Goal: Task Accomplishment & Management: Use online tool/utility

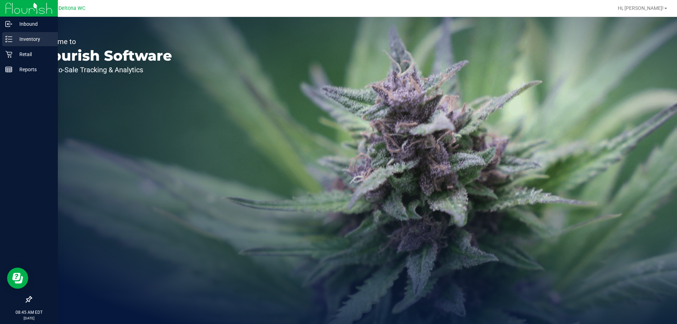
click at [1, 37] on link "Inventory" at bounding box center [29, 39] width 58 height 15
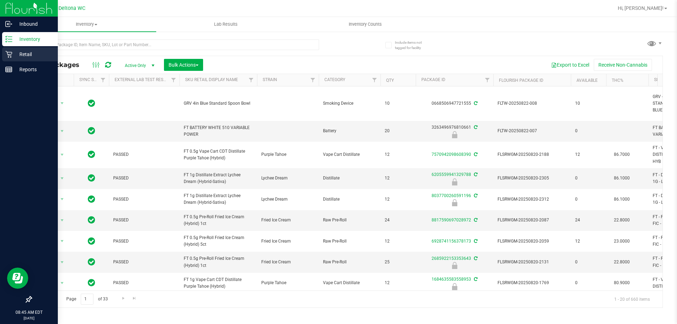
click at [13, 58] on p "Retail" at bounding box center [33, 54] width 42 height 8
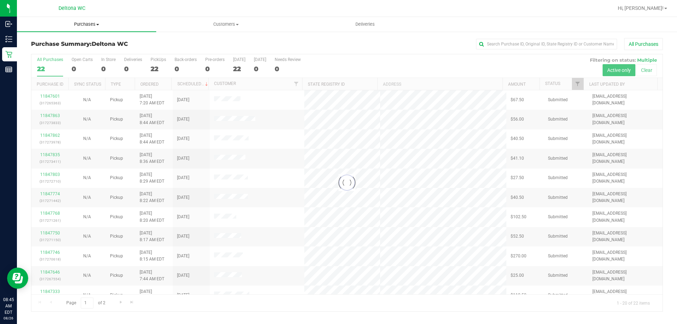
click at [102, 27] on span "Purchases" at bounding box center [86, 24] width 139 height 6
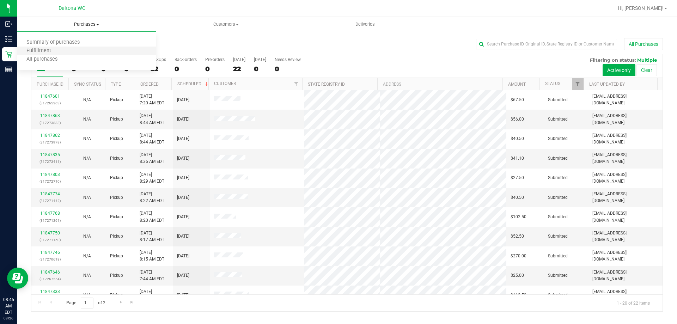
click at [78, 51] on li "Fulfillment" at bounding box center [86, 51] width 139 height 8
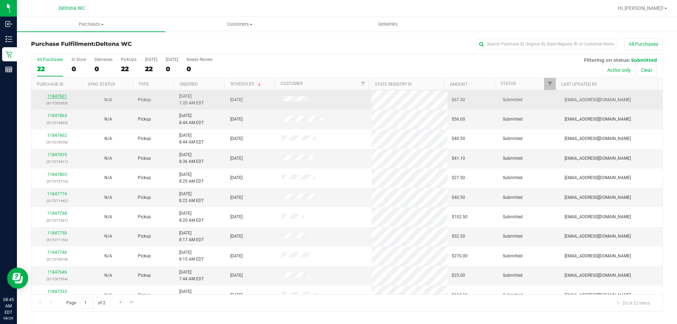
click at [65, 97] on link "11847601" at bounding box center [57, 96] width 20 height 5
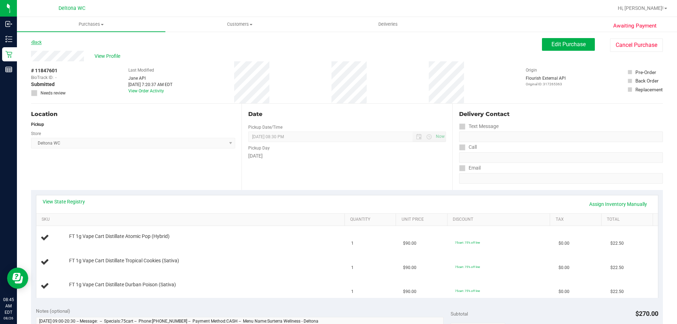
click at [36, 44] on link "Back" at bounding box center [36, 42] width 11 height 5
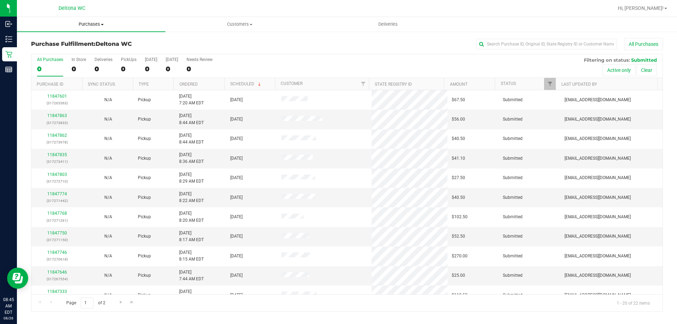
click at [87, 25] on span "Purchases" at bounding box center [91, 24] width 148 height 6
click at [90, 49] on li "Fulfillment" at bounding box center [91, 51] width 148 height 8
click at [234, 82] on link "Scheduled" at bounding box center [246, 83] width 32 height 5
click at [204, 87] on th "Ordered" at bounding box center [198, 84] width 51 height 12
click at [59, 114] on link "11847368" at bounding box center [57, 115] width 20 height 5
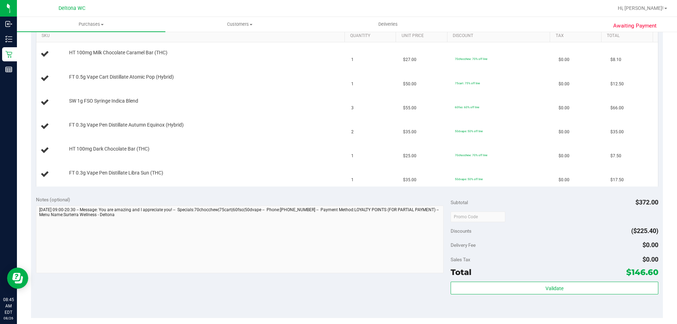
scroll to position [247, 0]
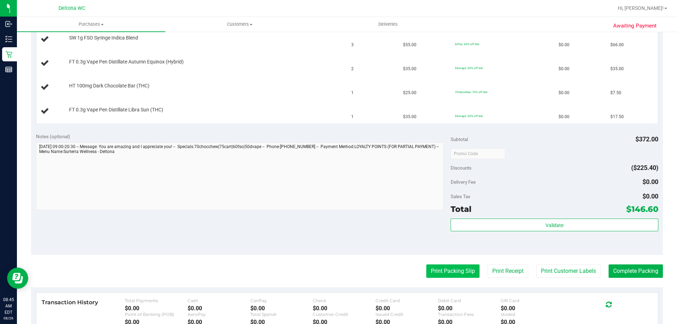
click at [439, 267] on button "Print Packing Slip" at bounding box center [452, 270] width 53 height 13
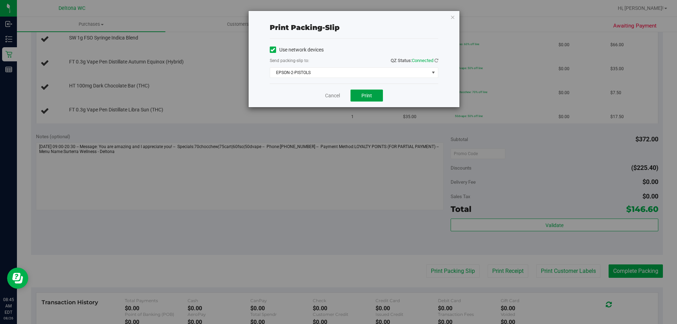
drag, startPoint x: 364, startPoint y: 90, endPoint x: 252, endPoint y: 71, distance: 112.8
click at [252, 71] on div "Print packing-slip Use network devices Send packing-slip to: QZ Status: Connect…" at bounding box center [354, 59] width 211 height 96
click at [289, 75] on span "EPSON-2-PISTOLS" at bounding box center [349, 73] width 159 height 10
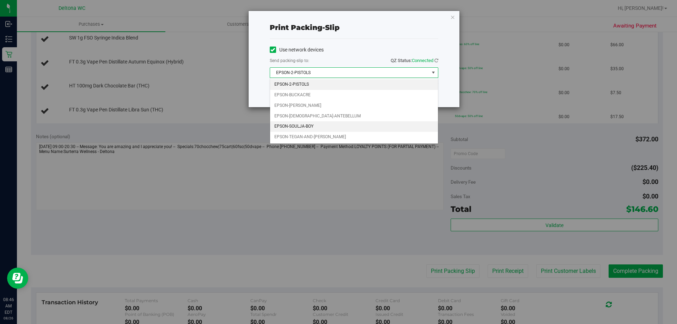
click at [366, 127] on li "EPSON-SOULJA-BOY" at bounding box center [354, 126] width 168 height 11
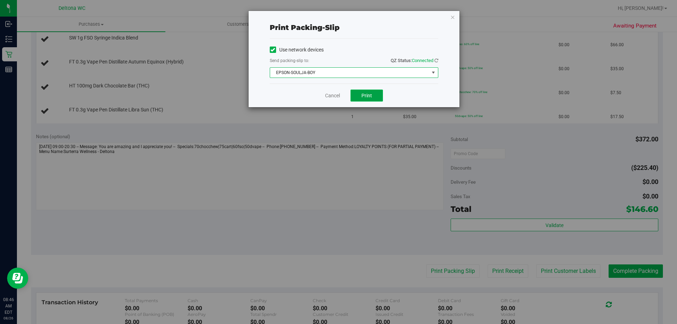
click at [378, 95] on button "Print" at bounding box center [367, 96] width 32 height 12
click at [308, 74] on span "EPSON-SOULJA-BOY" at bounding box center [349, 73] width 159 height 10
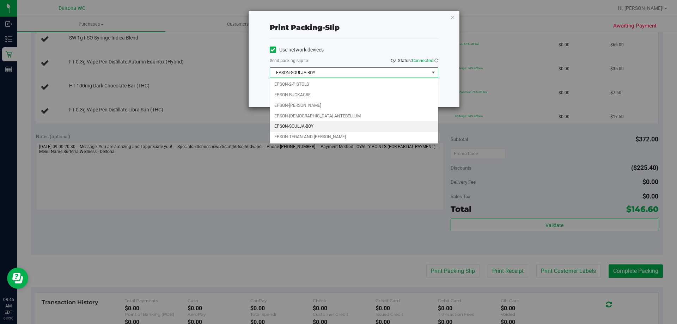
click at [308, 74] on span "EPSON-SOULJA-BOY" at bounding box center [349, 73] width 159 height 10
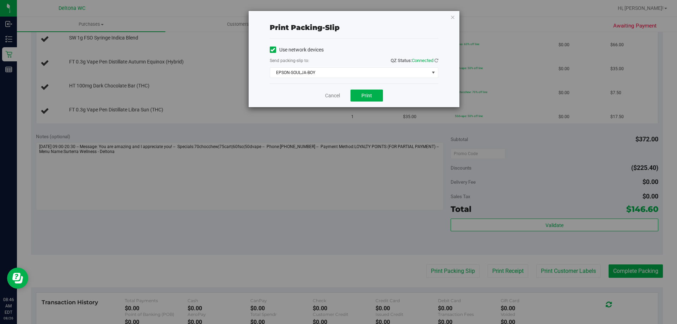
drag, startPoint x: 296, startPoint y: 44, endPoint x: 271, endPoint y: 93, distance: 54.9
click at [271, 93] on div "Cancel Print" at bounding box center [354, 96] width 169 height 24
click at [371, 99] on button "Print" at bounding box center [367, 96] width 32 height 12
click at [452, 19] on icon "button" at bounding box center [452, 17] width 5 height 8
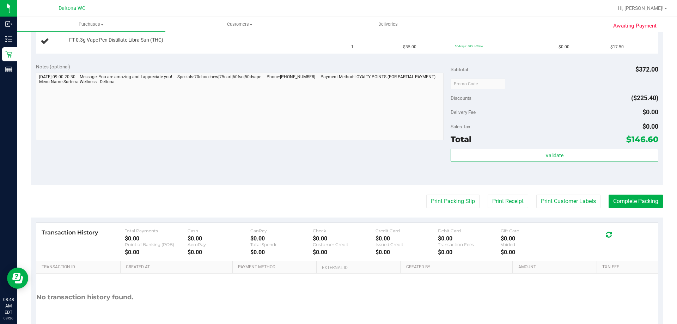
scroll to position [317, 0]
click at [458, 199] on button "Print Packing Slip" at bounding box center [452, 200] width 53 height 13
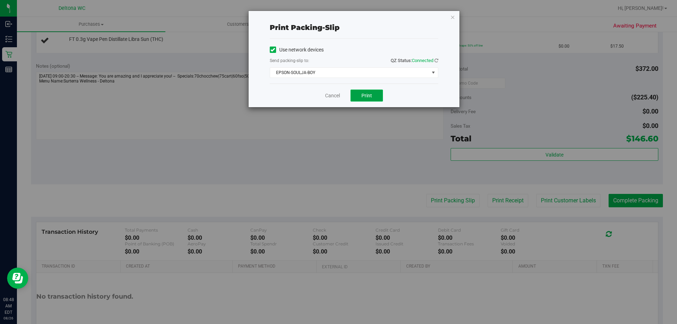
click at [367, 96] on span "Print" at bounding box center [366, 96] width 11 height 6
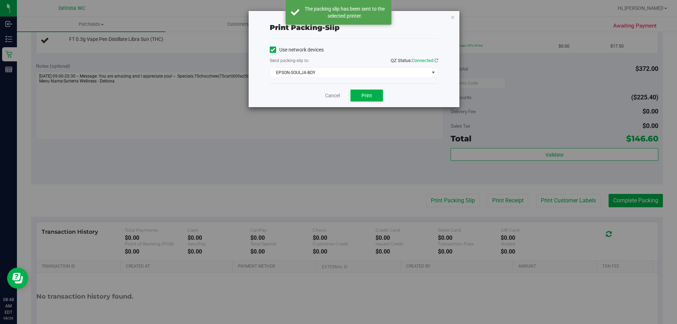
click at [427, 61] on span "Connected" at bounding box center [423, 60] width 22 height 5
click at [436, 61] on icon at bounding box center [436, 60] width 4 height 5
click at [436, 61] on icon at bounding box center [436, 60] width 6 height 6
click at [436, 61] on icon at bounding box center [436, 60] width 5 height 5
click at [455, 19] on icon "button" at bounding box center [452, 17] width 5 height 8
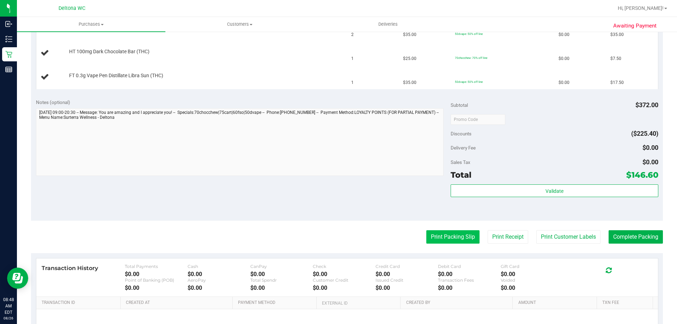
scroll to position [356, 0]
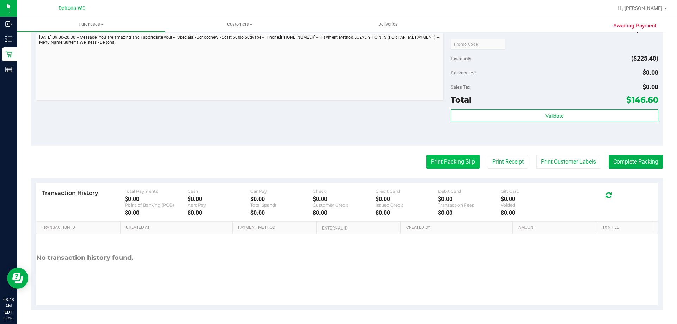
click at [439, 163] on button "Print Packing Slip" at bounding box center [452, 161] width 53 height 13
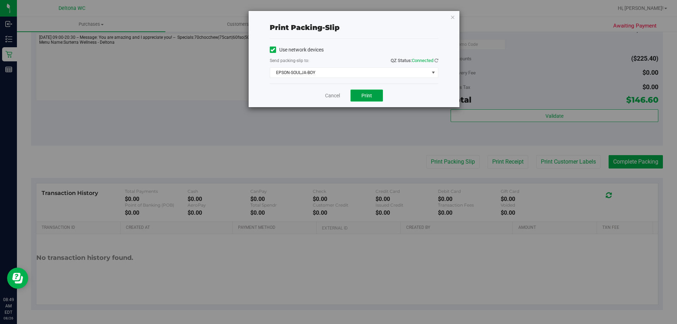
click at [376, 94] on button "Print" at bounding box center [367, 96] width 32 height 12
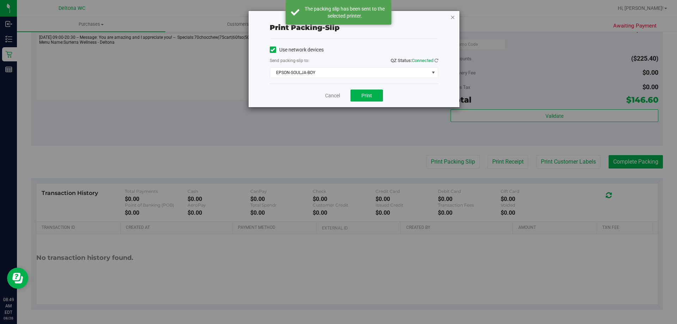
click at [454, 16] on icon "button" at bounding box center [452, 17] width 5 height 8
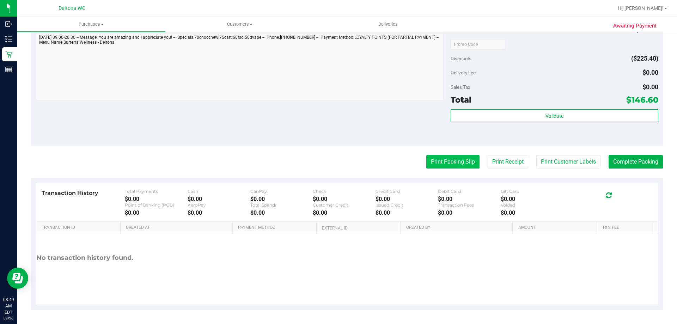
click at [465, 167] on button "Print Packing Slip" at bounding box center [452, 161] width 53 height 13
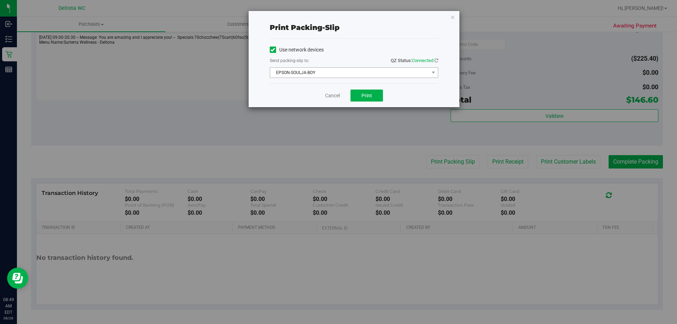
click at [392, 77] on span "EPSON-SOULJA-BOY" at bounding box center [349, 73] width 159 height 10
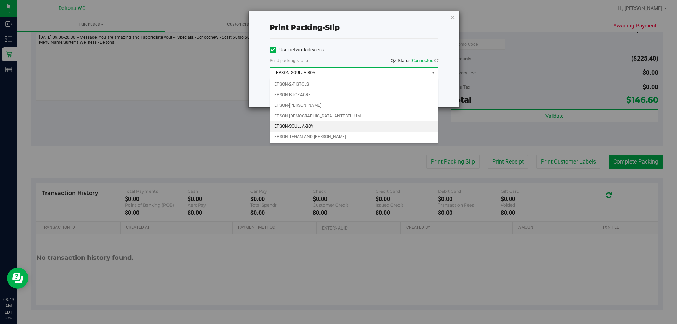
click at [397, 73] on span "EPSON-SOULJA-BOY" at bounding box center [349, 73] width 159 height 10
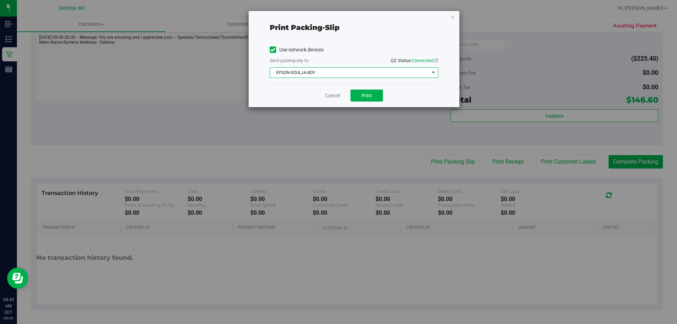
click at [400, 73] on span "EPSON-SOULJA-BOY" at bounding box center [349, 73] width 159 height 10
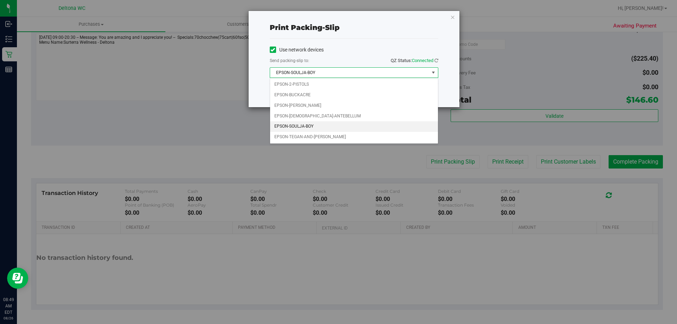
click at [379, 68] on span "EPSON-SOULJA-BOY" at bounding box center [349, 73] width 159 height 10
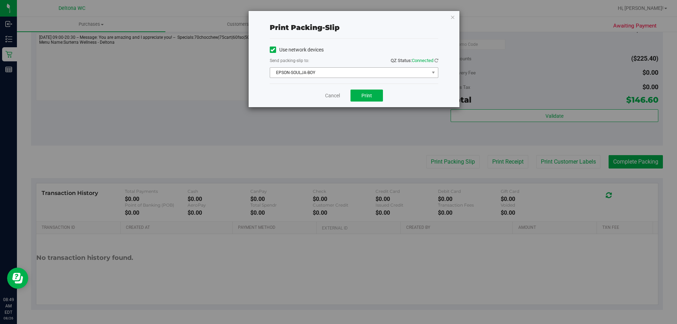
drag, startPoint x: 330, startPoint y: 80, endPoint x: 335, endPoint y: 75, distance: 7.2
click at [330, 80] on div "Use network devices Send packing-slip to: QZ Status: Connected EPSON-SOULJA-BOY…" at bounding box center [354, 61] width 169 height 45
click at [336, 74] on span "EPSON-SOULJA-BOY" at bounding box center [349, 73] width 159 height 10
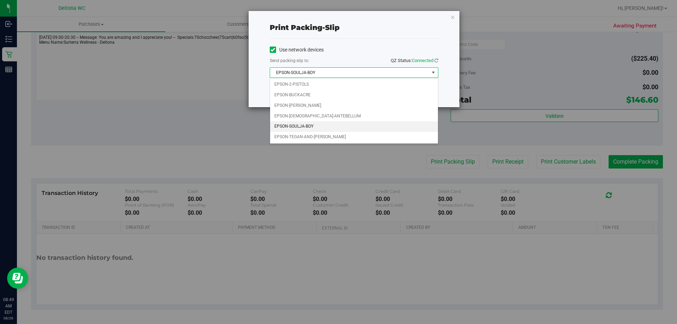
click at [301, 125] on li "EPSON-SOULJA-BOY" at bounding box center [354, 126] width 168 height 11
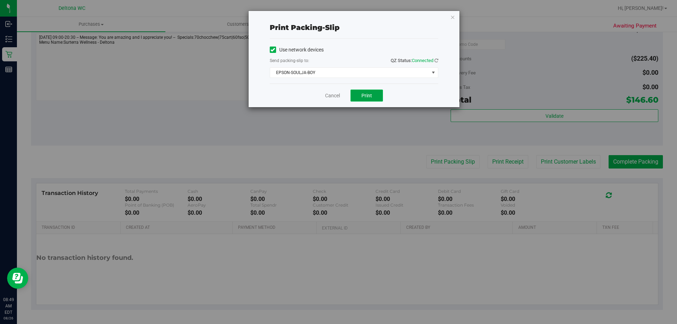
click at [367, 100] on button "Print" at bounding box center [367, 96] width 32 height 12
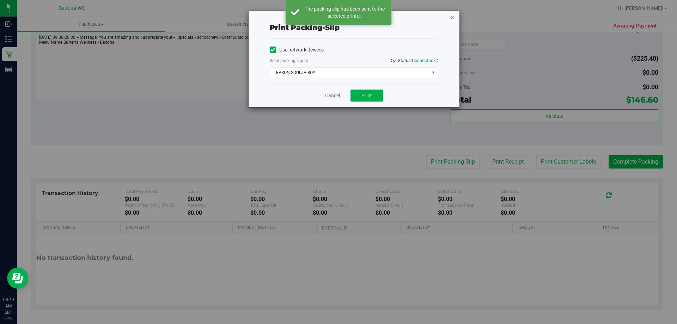
click at [455, 16] on icon "button" at bounding box center [452, 17] width 5 height 8
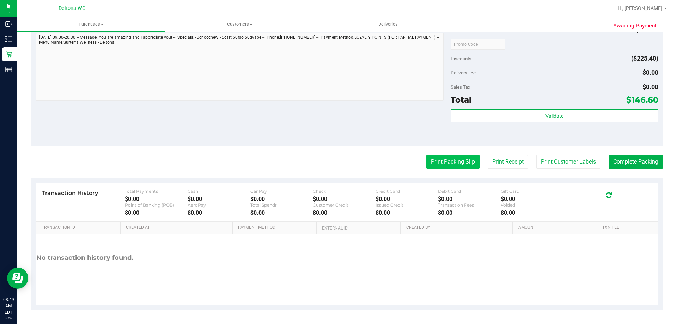
click at [460, 161] on button "Print Packing Slip" at bounding box center [452, 161] width 53 height 13
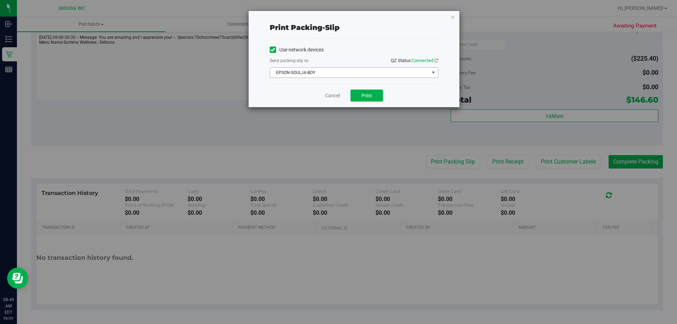
click at [381, 72] on span "EPSON-SOULJA-BOY" at bounding box center [349, 73] width 159 height 10
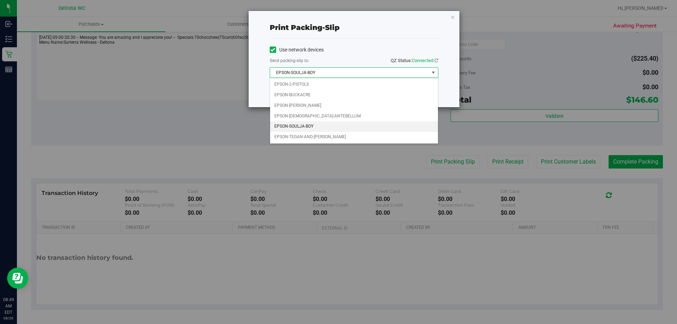
click at [351, 72] on span "EPSON-SOULJA-BOY" at bounding box center [349, 73] width 159 height 10
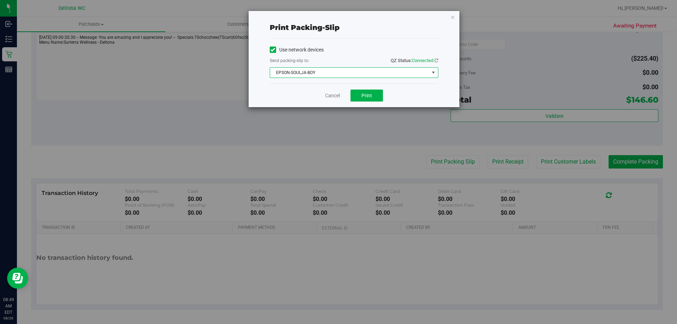
click at [455, 12] on div "Print packing-slip Use network devices Send packing-slip to: QZ Status: Connect…" at bounding box center [354, 59] width 211 height 96
click at [452, 18] on icon "button" at bounding box center [452, 17] width 5 height 8
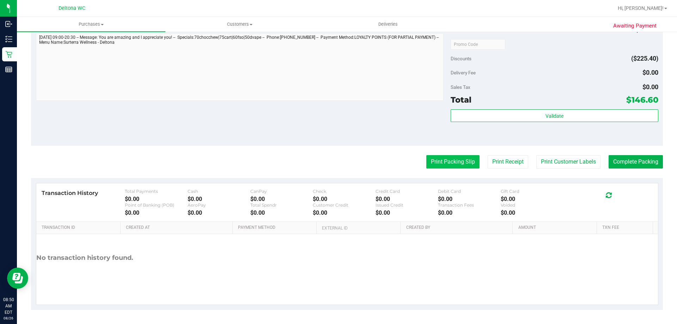
click at [447, 163] on button "Print Packing Slip" at bounding box center [452, 161] width 53 height 13
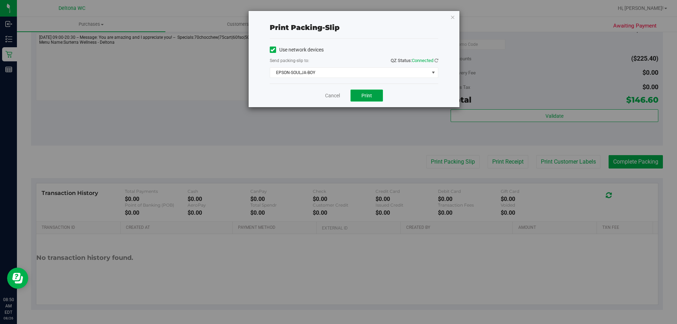
click at [368, 95] on span "Print" at bounding box center [366, 96] width 11 height 6
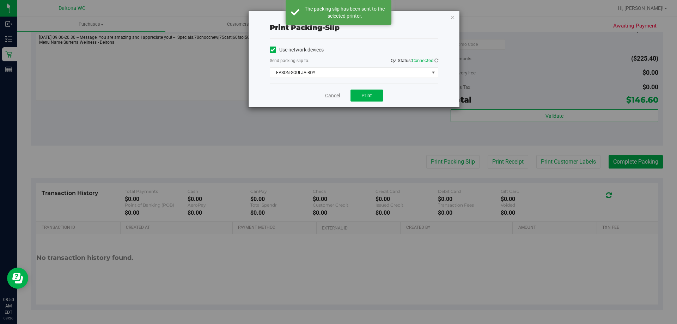
click at [325, 94] on link "Cancel" at bounding box center [332, 95] width 15 height 7
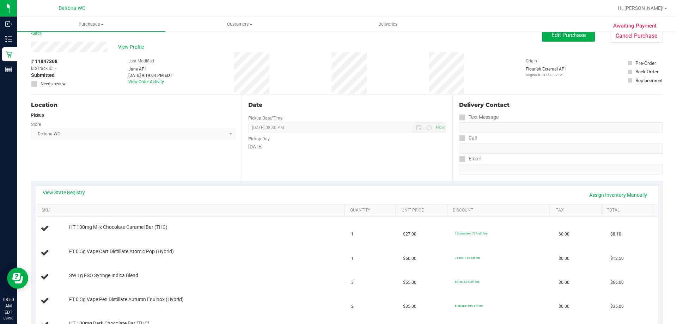
scroll to position [0, 0]
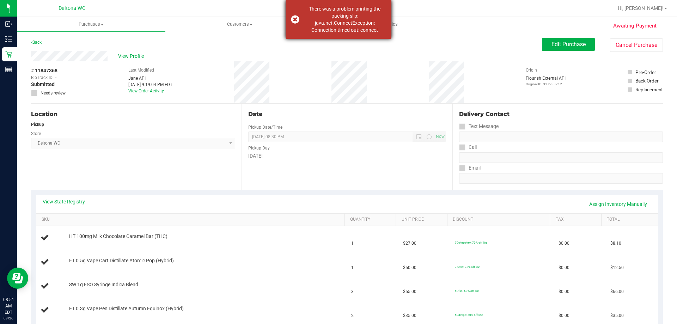
click at [362, 16] on div "There was a problem printing the packing slip: java.net.ConnectException: Conne…" at bounding box center [344, 19] width 83 height 28
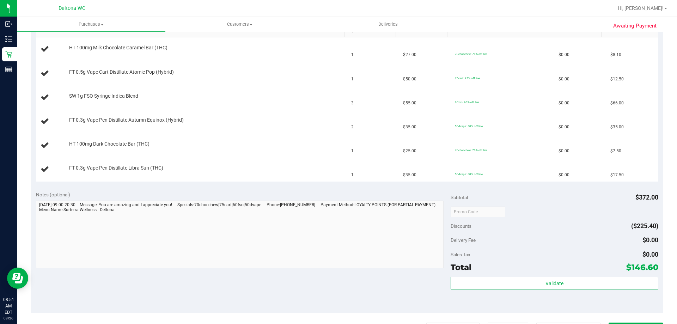
scroll to position [186, 0]
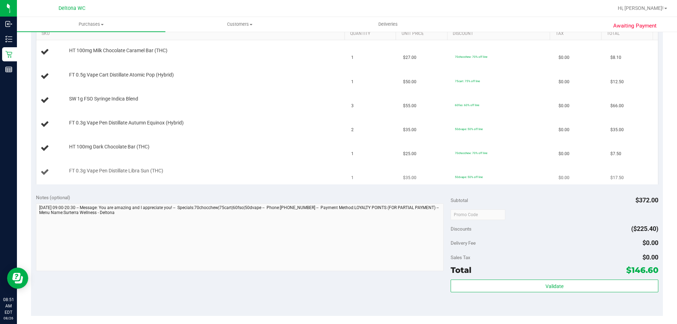
click at [340, 162] on td "FT 0.3g Vape Pen Distillate Libra Sun (THC)" at bounding box center [191, 172] width 311 height 24
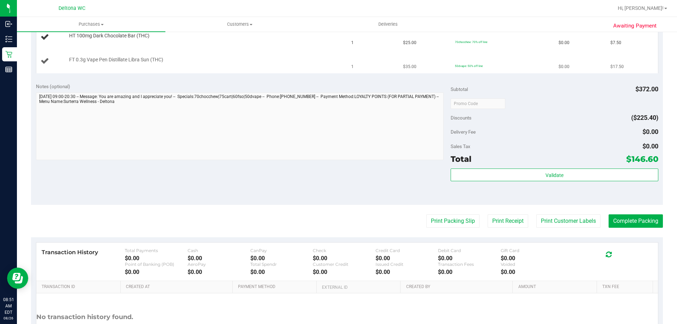
scroll to position [295, 0]
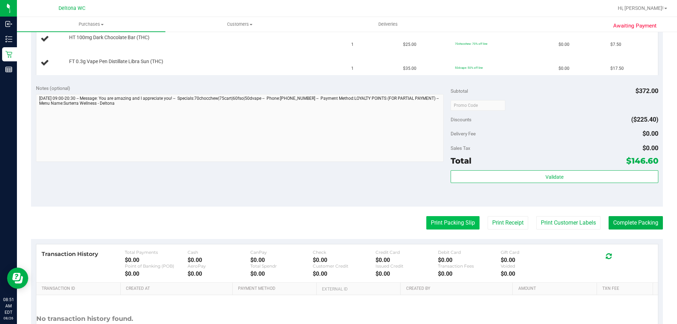
click at [448, 229] on button "Print Packing Slip" at bounding box center [452, 222] width 53 height 13
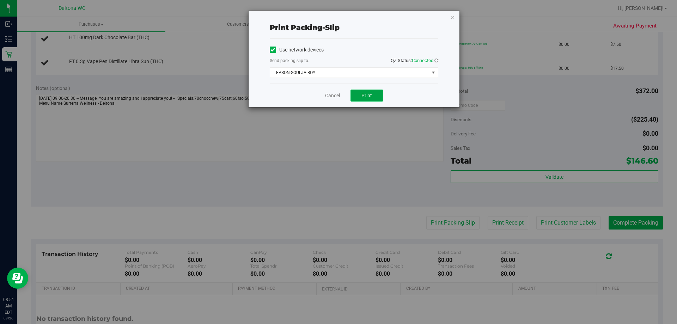
click at [372, 93] on span "Print" at bounding box center [366, 96] width 11 height 6
click at [362, 93] on span "Print" at bounding box center [366, 96] width 11 height 6
click at [362, 98] on button "Print" at bounding box center [367, 96] width 32 height 12
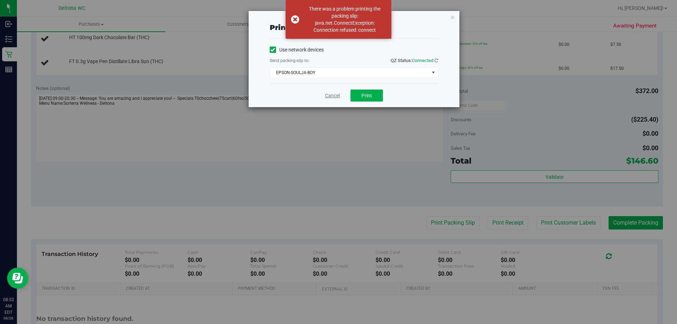
click at [330, 97] on link "Cancel" at bounding box center [332, 95] width 15 height 7
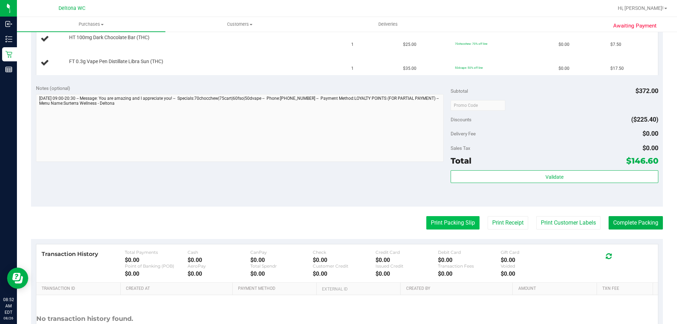
click at [451, 218] on button "Print Packing Slip" at bounding box center [452, 222] width 53 height 13
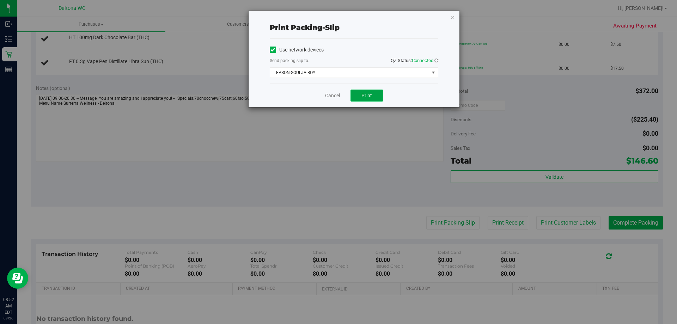
click at [372, 91] on button "Print" at bounding box center [367, 96] width 32 height 12
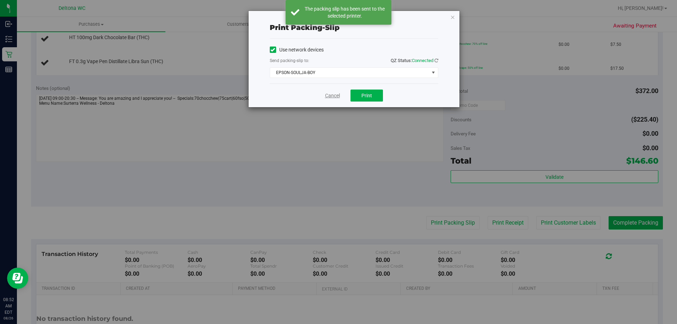
click at [337, 95] on link "Cancel" at bounding box center [332, 95] width 15 height 7
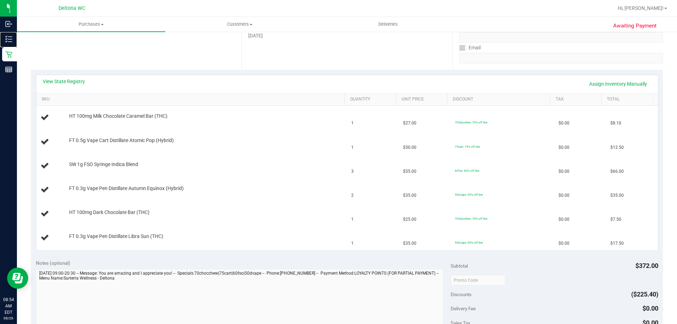
scroll to position [141, 0]
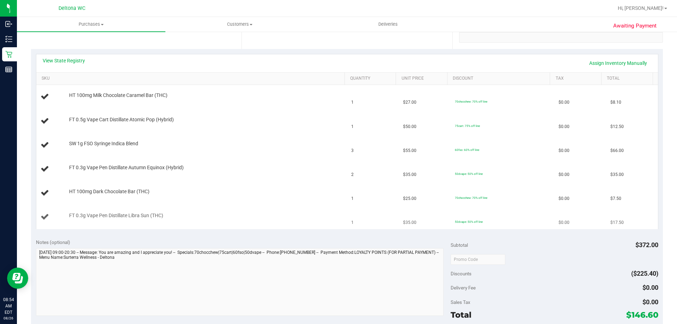
click at [212, 229] on td "FT 0.3g Vape Pen Distillate Libra Sun (THC)" at bounding box center [191, 217] width 311 height 24
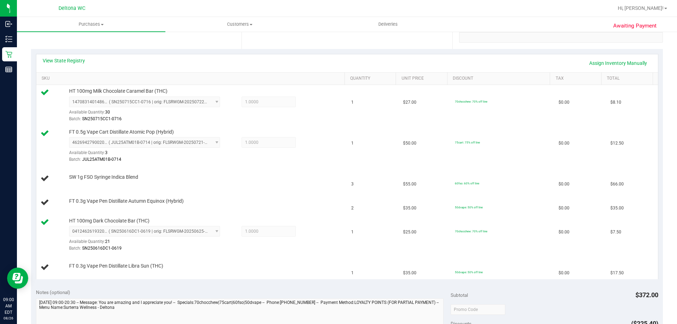
click at [217, 41] on div "Location Pickup Store Deltona WC Select Store Bonita Springs WC Boynton Beach W…" at bounding box center [136, 6] width 211 height 86
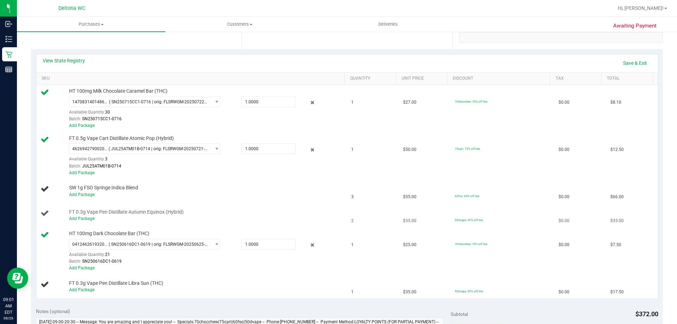
click at [210, 210] on div "FT 0.3g Vape Pen Distillate Autumn Equinox (Hybrid) Add Package" at bounding box center [204, 215] width 276 height 13
click at [73, 220] on link "Add Package" at bounding box center [81, 218] width 25 height 5
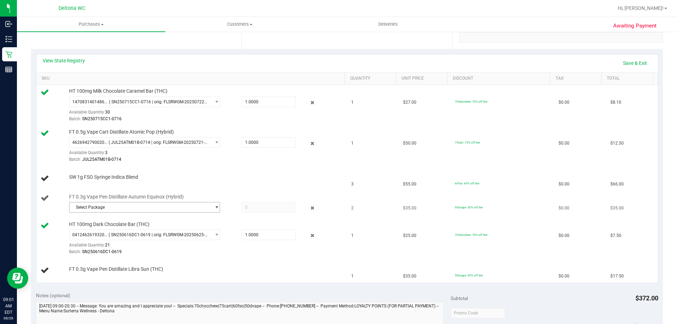
click at [194, 202] on span "Select Package" at bounding box center [139, 207] width 141 height 10
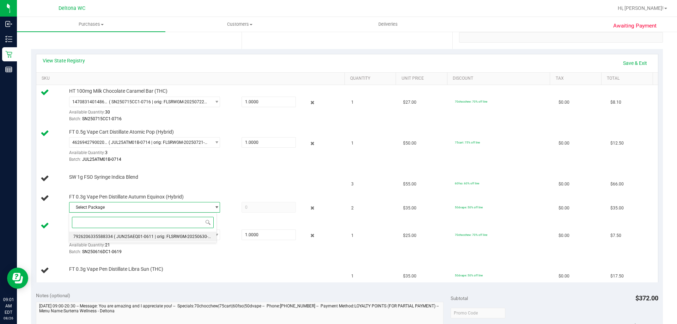
click at [189, 236] on span "( JUN25AEQ01-0611 | orig: FLSRWGM-20250630-3089 )" at bounding box center [167, 236] width 106 height 5
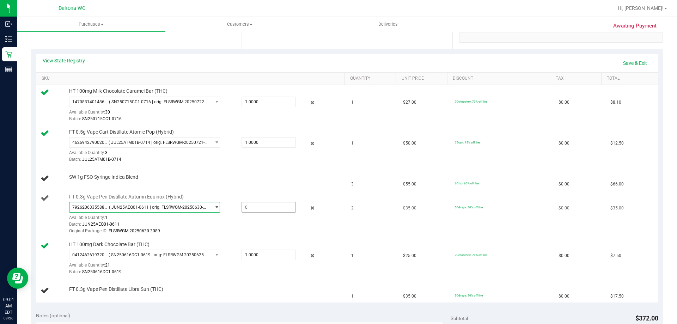
click at [283, 211] on span at bounding box center [269, 207] width 54 height 11
type input "1"
type input "1.0000"
click at [269, 228] on div "Original Package ID: FLSRWGM-20250630-3089" at bounding box center [205, 231] width 272 height 7
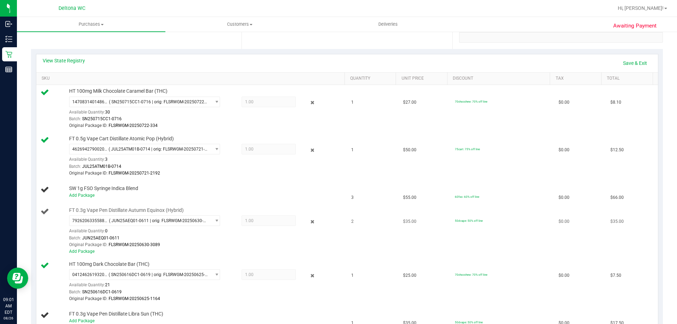
click at [91, 257] on td "FT 0.3g Vape Pen Distillate Autumn Equinox (Hybrid) 7926206335588334 ( JUN25AEQ…" at bounding box center [191, 231] width 311 height 54
click at [88, 252] on link "Add Package" at bounding box center [81, 251] width 25 height 5
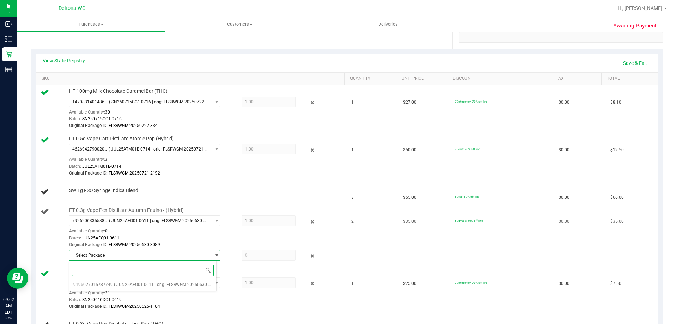
click at [103, 257] on span "Select Package" at bounding box center [139, 255] width 141 height 10
click at [146, 288] on li "9196027015787749 ( JUN25AEQ01-0611 | orig: FLSRWGM-20250630-3045 )" at bounding box center [142, 285] width 147 height 10
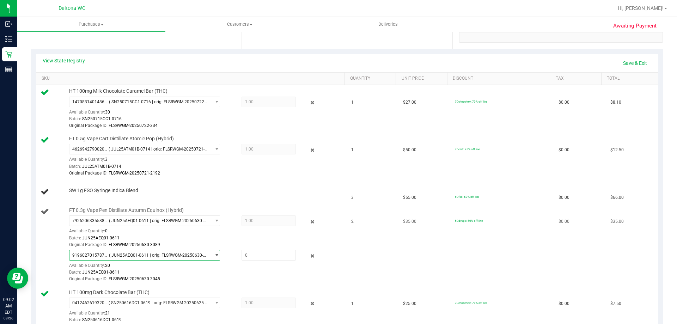
click at [254, 261] on div "9196027015787749 ( JUN25AEQ01-0611 | orig: FLSRWGM-20250630-3045 ) 919602701578…" at bounding box center [205, 266] width 272 height 33
click at [257, 258] on span at bounding box center [269, 255] width 54 height 11
type input "1"
click at [76, 194] on link "Add Package" at bounding box center [81, 195] width 25 height 5
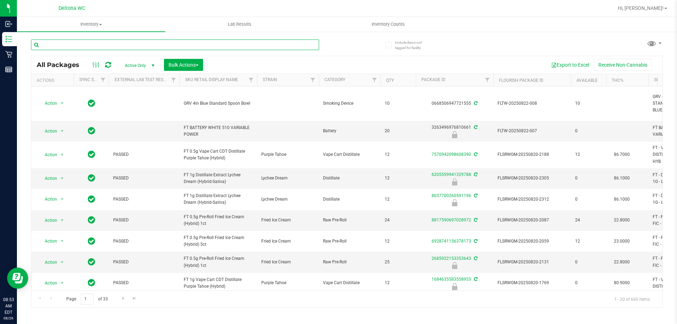
click at [134, 42] on input "text" at bounding box center [175, 44] width 288 height 11
type input "atm"
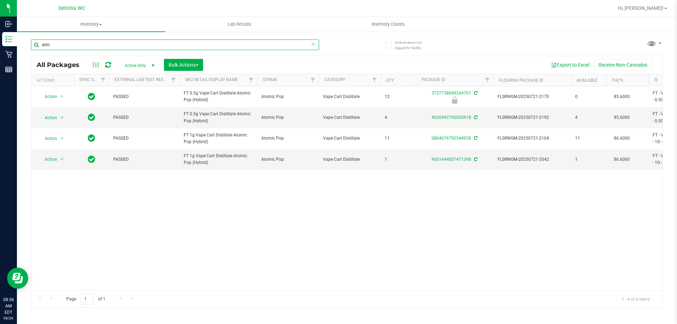
click at [241, 41] on input "atm" at bounding box center [175, 44] width 288 height 11
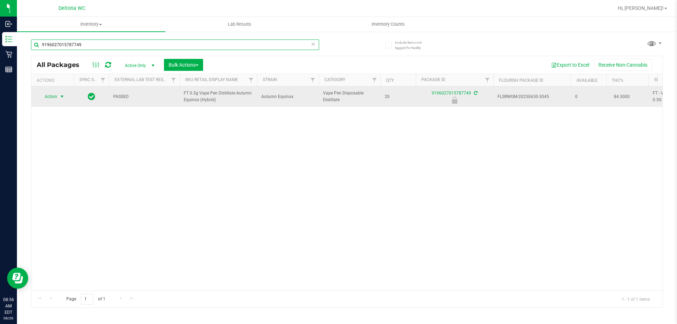
type input "9196027015787749"
click at [59, 100] on span "select" at bounding box center [62, 97] width 9 height 10
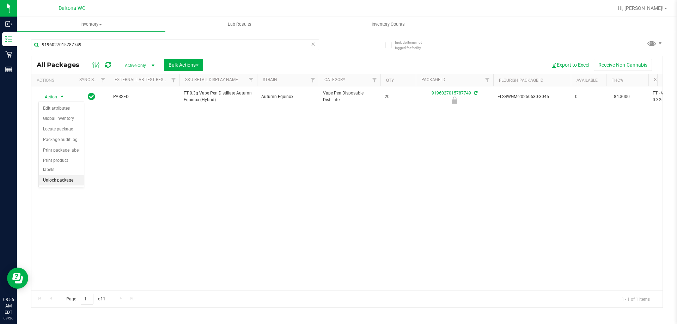
click at [65, 175] on li "Unlock package" at bounding box center [61, 180] width 45 height 11
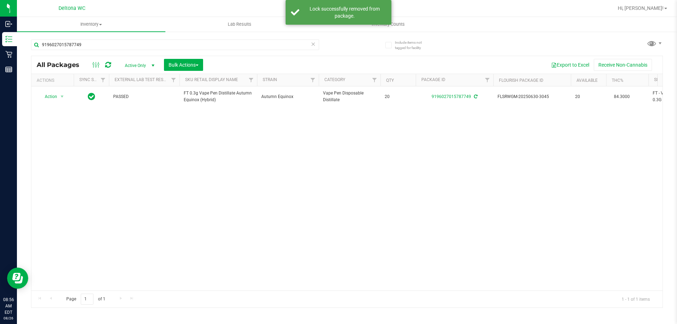
click at [312, 46] on icon at bounding box center [313, 43] width 5 height 8
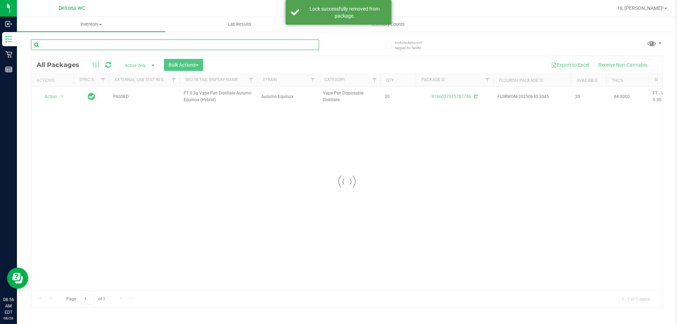
click at [312, 46] on input "text" at bounding box center [175, 44] width 288 height 11
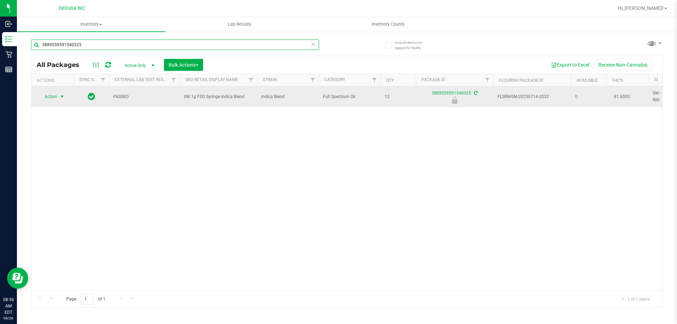
type input "3889559591540325"
click at [57, 99] on span "Action" at bounding box center [47, 97] width 19 height 10
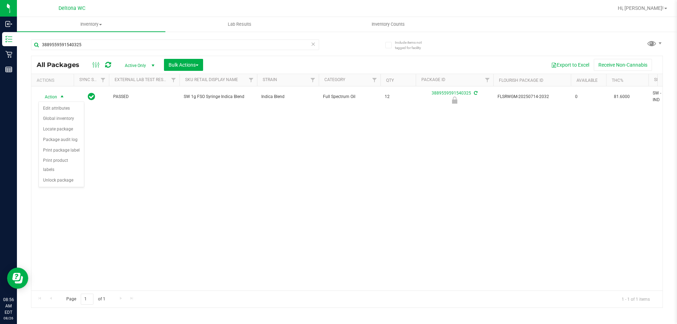
click at [176, 171] on div "Action Action Edit attributes Global inventory Locate package Package audit log…" at bounding box center [346, 188] width 631 height 204
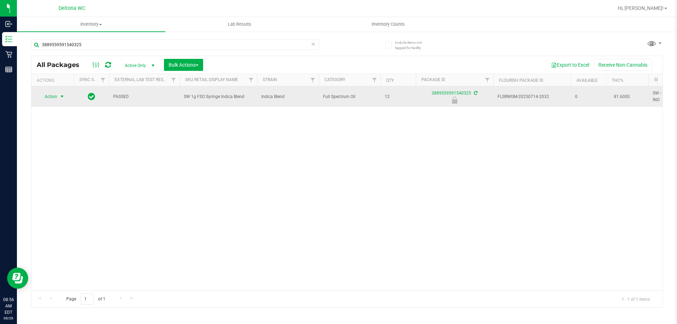
click at [50, 98] on span "Action" at bounding box center [47, 97] width 19 height 10
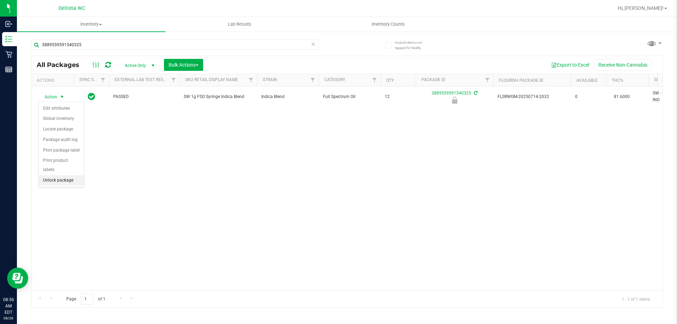
click at [68, 175] on li "Unlock package" at bounding box center [61, 180] width 45 height 11
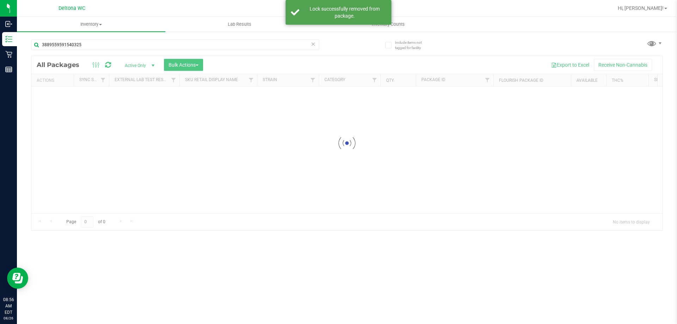
click at [439, 245] on div "Include items not tagged for facility 3889559591540325 Loading... All Packages …" at bounding box center [347, 138] width 660 height 215
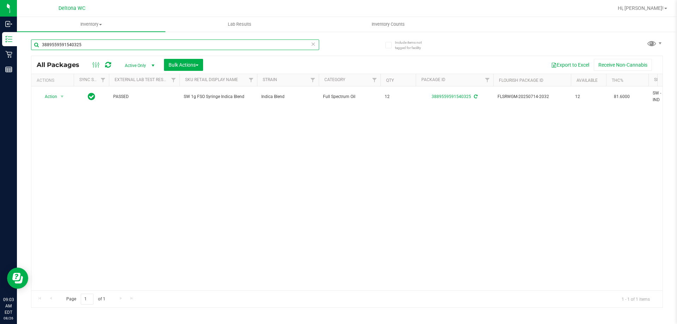
click at [187, 49] on input "3889559591540325" at bounding box center [175, 44] width 288 height 11
type input "htm"
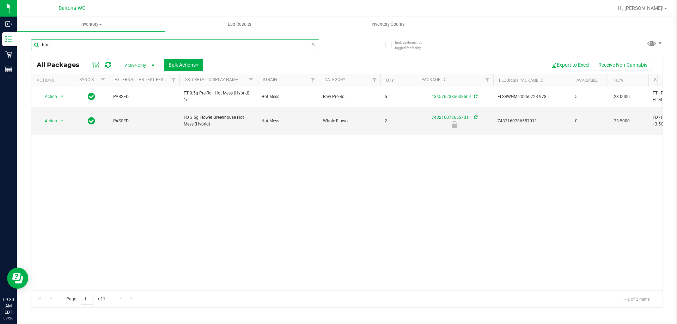
click at [107, 49] on input "htm" at bounding box center [175, 44] width 288 height 11
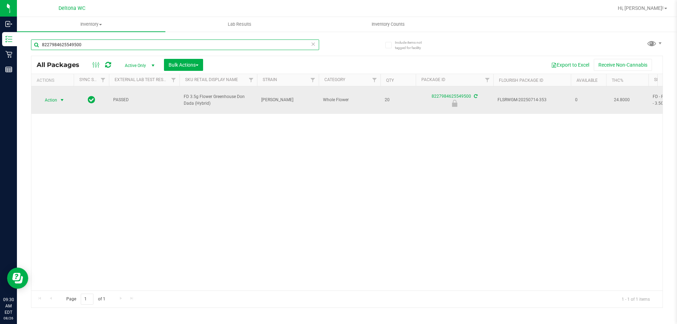
type input "8227984625549500"
click at [60, 97] on span "select" at bounding box center [62, 100] width 6 height 6
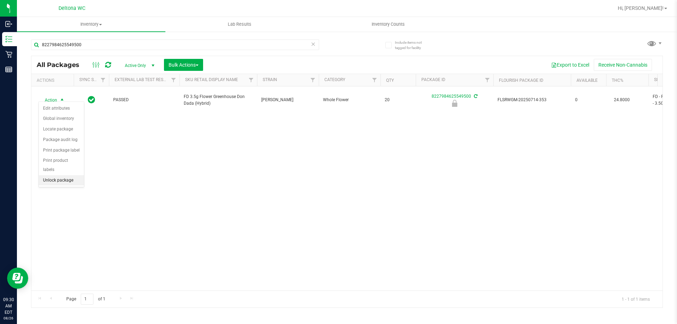
click at [64, 175] on li "Unlock package" at bounding box center [61, 180] width 45 height 11
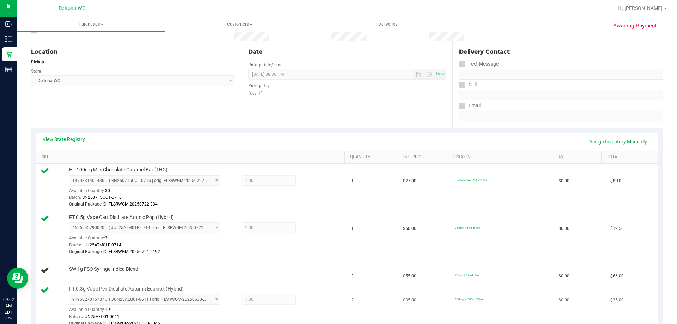
scroll to position [176, 0]
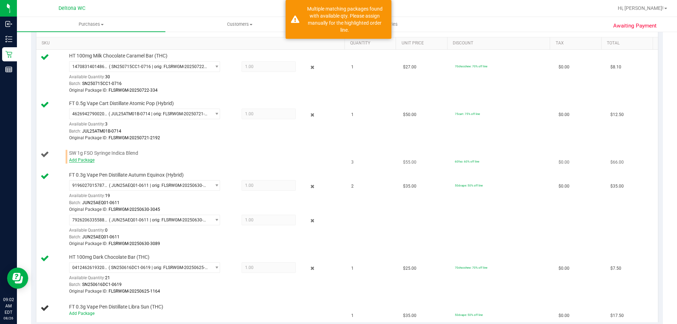
click at [90, 161] on link "Add Package" at bounding box center [81, 160] width 25 height 5
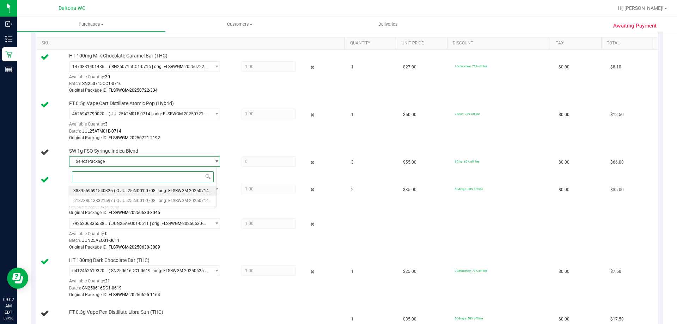
click at [182, 191] on span "( O-JUL25IND01-0708 | orig: FLSRWGM-20250714-2032 )" at bounding box center [168, 190] width 108 height 5
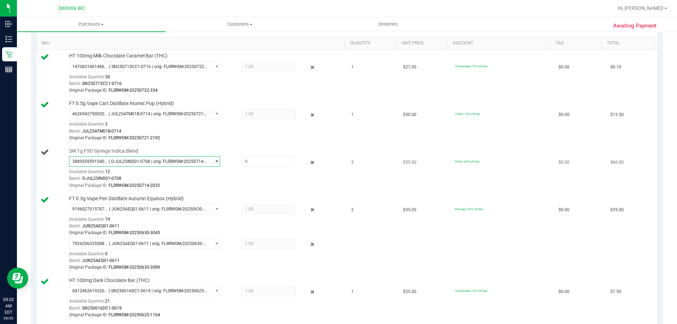
click at [159, 162] on span "( O-JUL25IND01-0708 | orig: FLSRWGM-20250714-2032 )" at bounding box center [158, 161] width 99 height 5
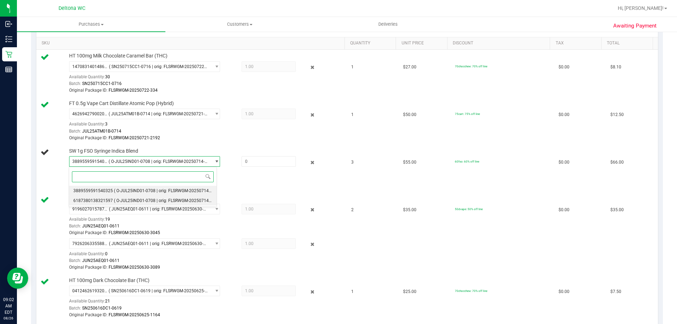
click at [154, 200] on span "( O-JUL25IND01-0708 | orig: FLSRWGM-20250714-1933 )" at bounding box center [168, 200] width 108 height 5
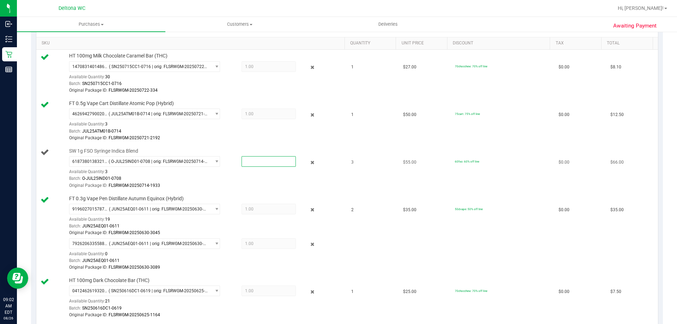
click at [260, 166] on span at bounding box center [269, 161] width 54 height 11
type input "3"
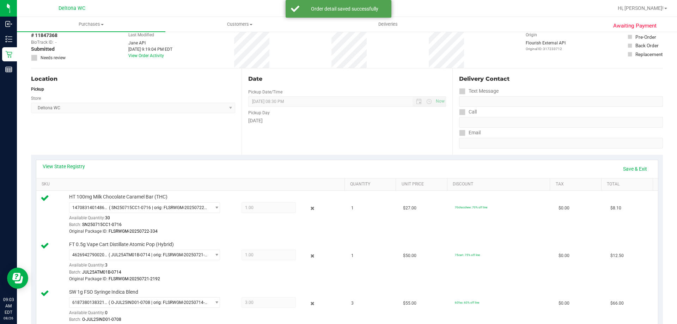
scroll to position [317, 0]
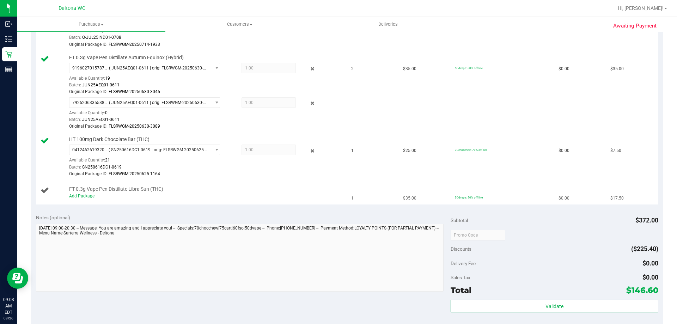
click at [89, 193] on div "Add Package" at bounding box center [205, 196] width 272 height 7
click at [85, 197] on link "Add Package" at bounding box center [81, 196] width 25 height 5
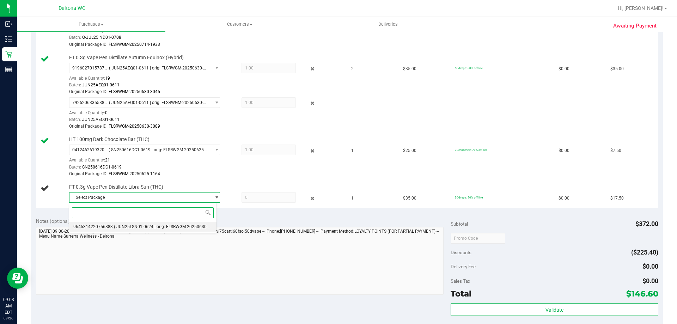
click at [123, 226] on span "( JUN25LSN01-0624 | orig: FLSRWGM-20250630-2389 )" at bounding box center [167, 226] width 106 height 5
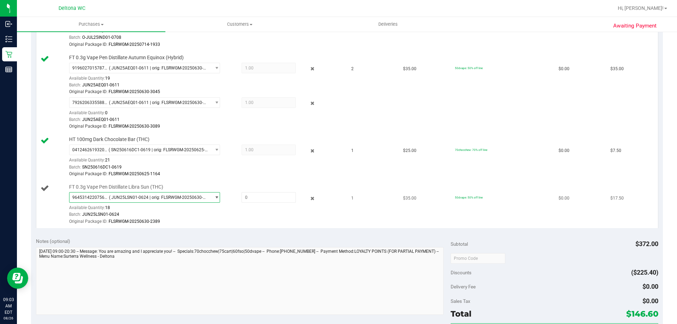
click at [206, 200] on span "9645314220756883 ( JUN25LSN01-0624 | orig: FLSRWGM-20250630-2389 )" at bounding box center [139, 198] width 141 height 10
click at [252, 199] on span at bounding box center [269, 197] width 54 height 11
type input "1"
type input "1.0000"
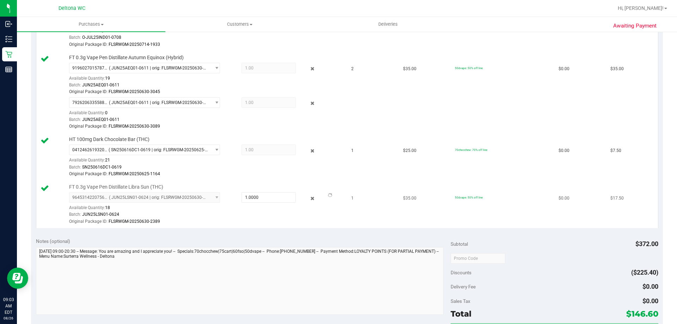
click at [319, 187] on div "FT 0.3g Vape Pen Distillate Libra Sun (THC) 9645314220756883 ( JUN25LSN01-0624 …" at bounding box center [204, 205] width 276 height 42
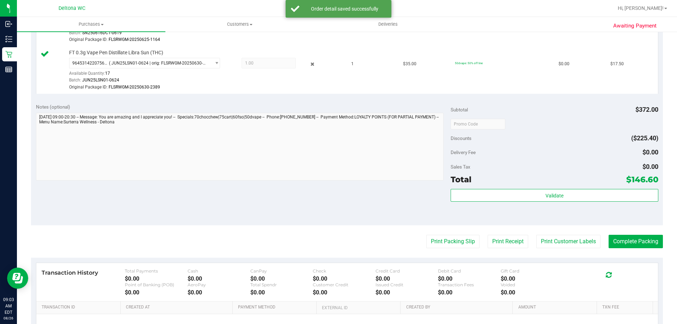
scroll to position [529, 0]
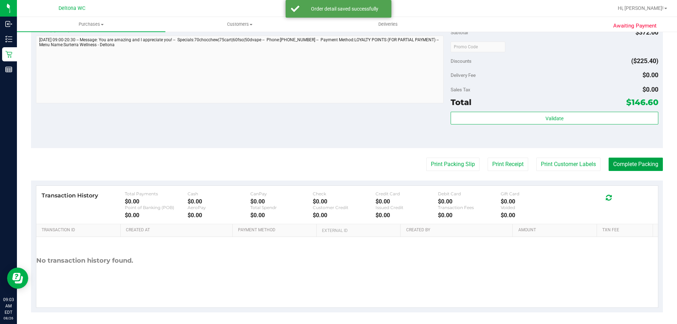
click at [639, 160] on button "Complete Packing" at bounding box center [636, 164] width 54 height 13
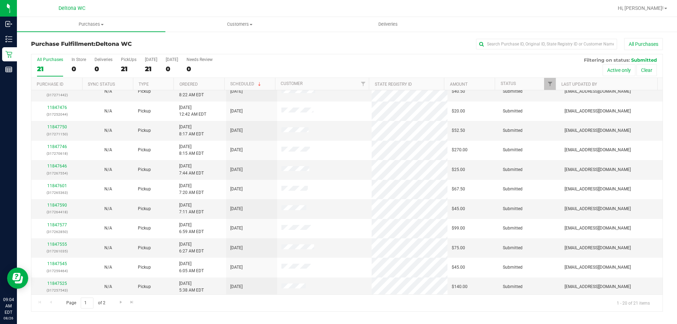
scroll to position [186, 0]
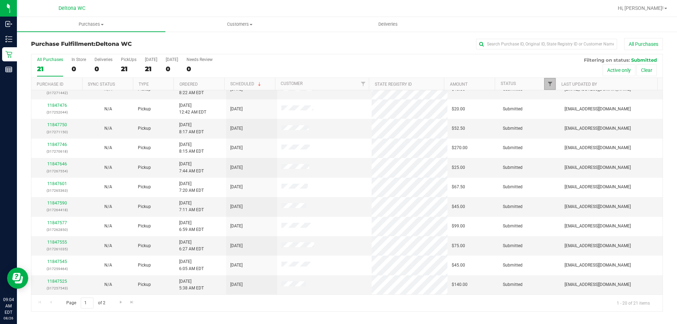
click at [551, 84] on span "Filter" at bounding box center [550, 84] width 6 height 6
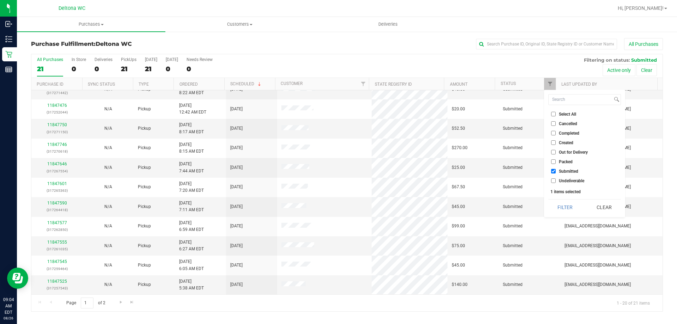
click at [555, 162] on input "Packed" at bounding box center [553, 161] width 5 height 5
checkbox input "true"
click at [566, 181] on span "Undeliverable" at bounding box center [571, 181] width 25 height 4
click at [556, 181] on input "Undeliverable" at bounding box center [553, 180] width 5 height 5
checkbox input "true"
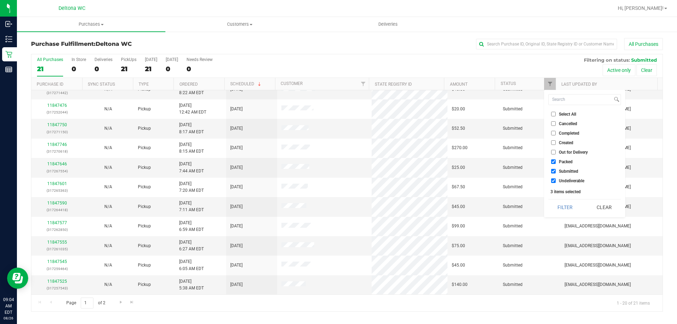
click at [555, 171] on input "Submitted" at bounding box center [553, 171] width 5 height 5
checkbox input "false"
click at [563, 182] on span "Undeliverable" at bounding box center [571, 181] width 25 height 4
click at [556, 182] on input "Undeliverable" at bounding box center [553, 180] width 5 height 5
checkbox input "false"
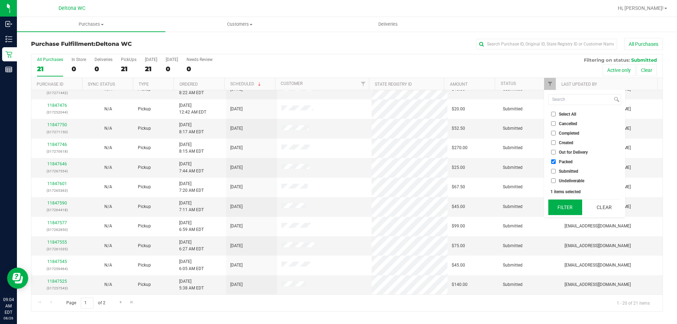
click at [564, 201] on button "Filter" at bounding box center [565, 208] width 34 height 16
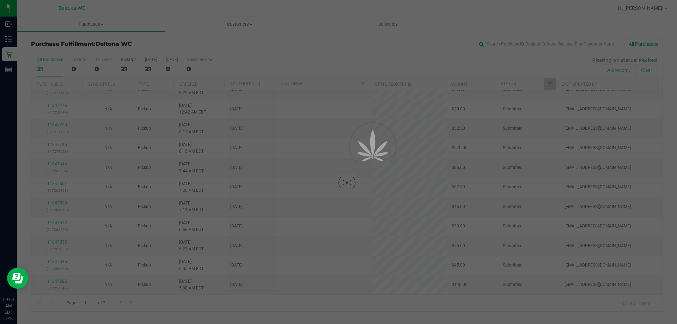
scroll to position [0, 0]
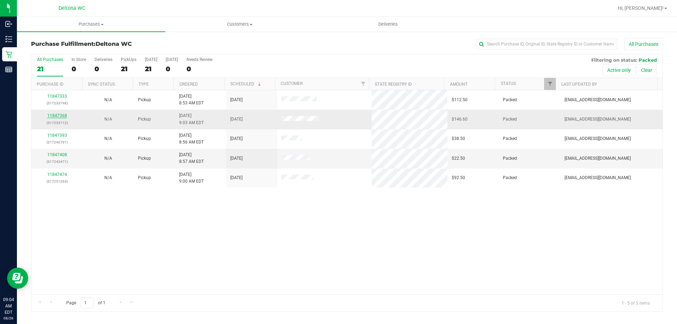
click at [59, 113] on link "11847368" at bounding box center [57, 115] width 20 height 5
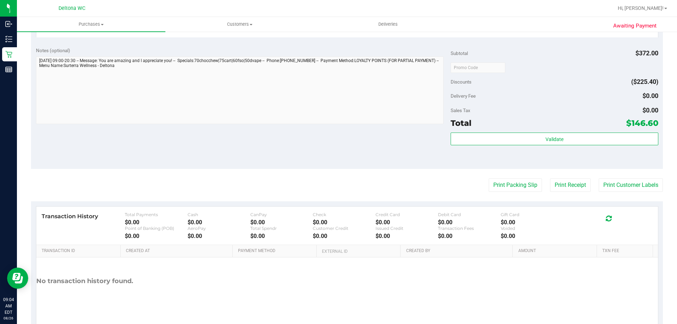
scroll to position [441, 0]
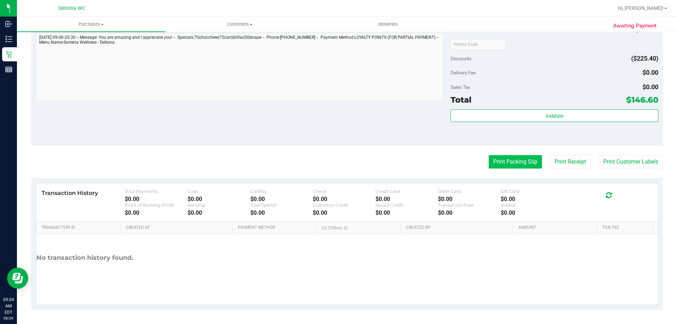
click at [496, 163] on button "Print Packing Slip" at bounding box center [515, 161] width 53 height 13
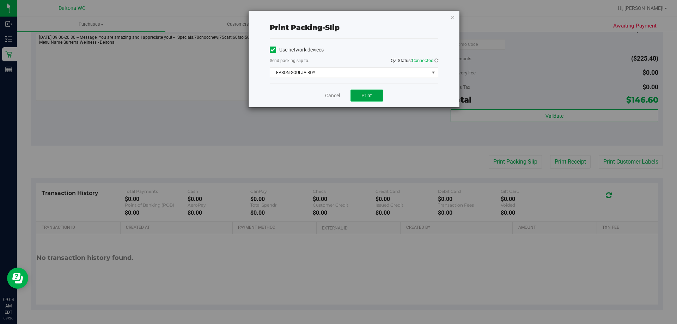
click at [364, 94] on span "Print" at bounding box center [366, 96] width 11 height 6
click at [327, 95] on link "Cancel" at bounding box center [332, 95] width 15 height 7
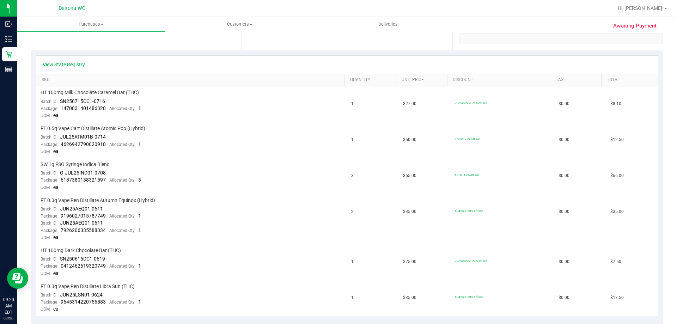
scroll to position [89, 0]
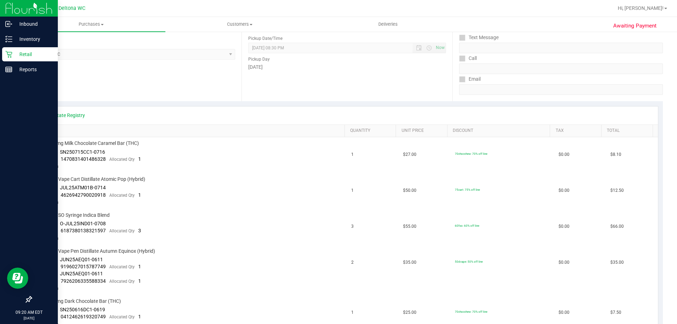
click at [11, 56] on icon at bounding box center [8, 54] width 7 height 7
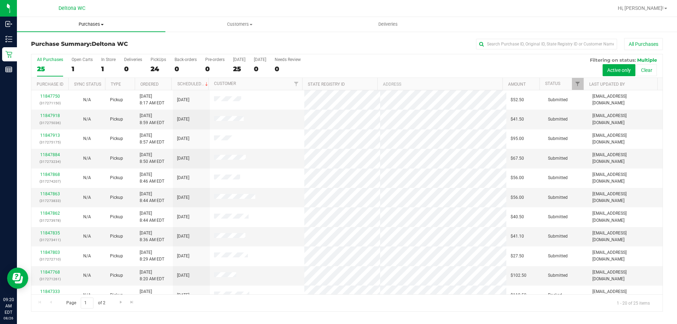
click at [97, 24] on span "Purchases" at bounding box center [91, 24] width 148 height 6
click at [79, 49] on li "Fulfillment" at bounding box center [91, 51] width 148 height 8
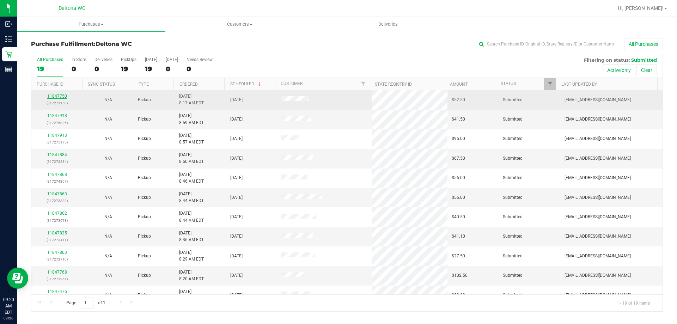
click at [59, 94] on link "11847750" at bounding box center [57, 96] width 20 height 5
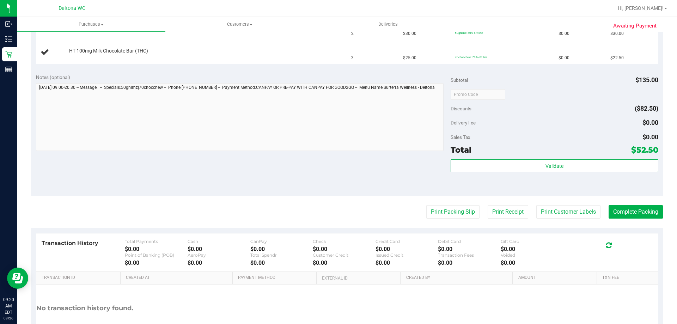
scroll to position [212, 0]
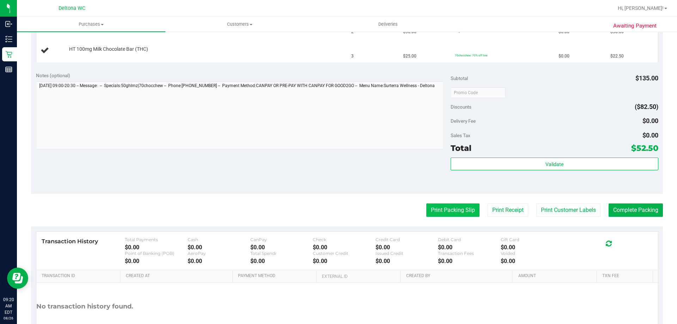
click at [439, 208] on button "Print Packing Slip" at bounding box center [452, 209] width 53 height 13
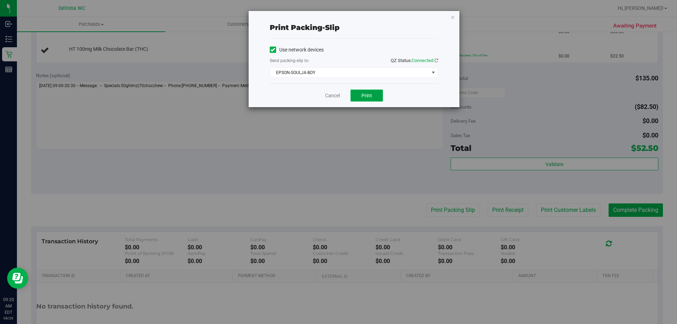
click at [371, 93] on span "Print" at bounding box center [366, 96] width 11 height 6
click at [453, 17] on icon "button" at bounding box center [452, 17] width 5 height 8
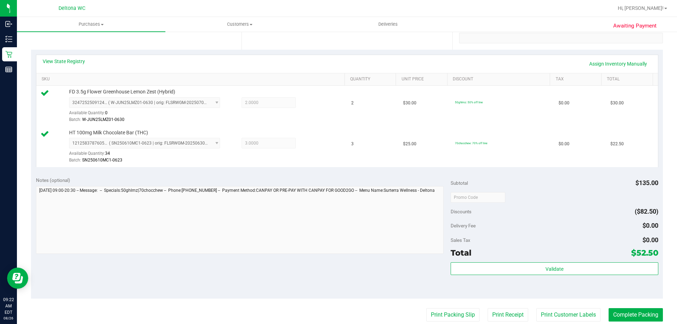
scroll to position [247, 0]
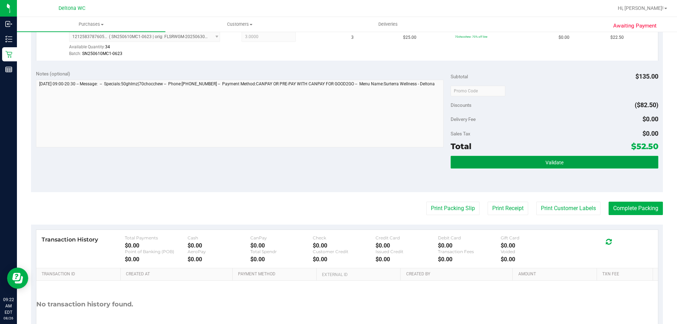
click at [526, 166] on button "Validate" at bounding box center [554, 162] width 207 height 13
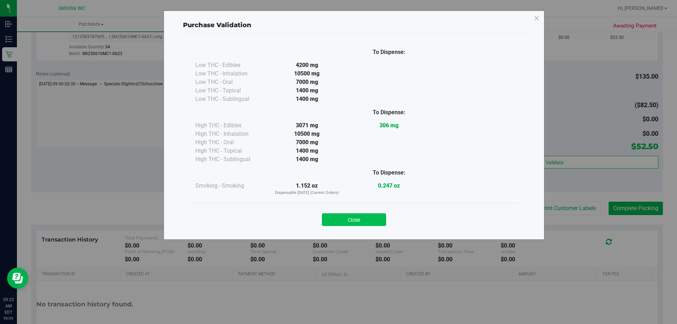
click at [359, 220] on button "Close" at bounding box center [354, 219] width 64 height 13
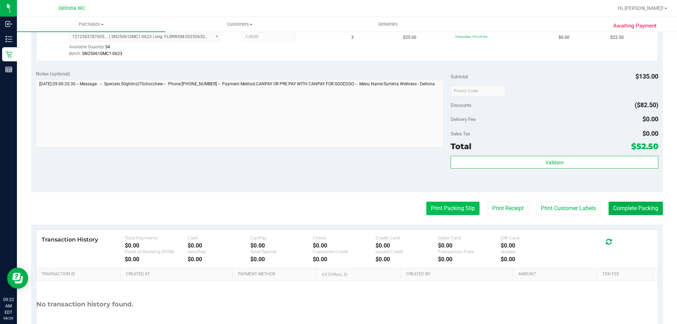
click at [439, 210] on button "Print Packing Slip" at bounding box center [452, 208] width 53 height 13
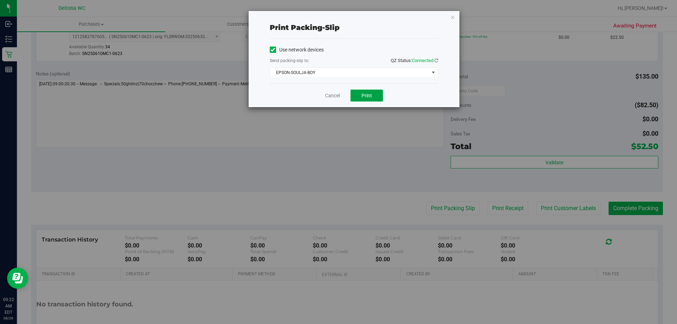
click at [373, 93] on button "Print" at bounding box center [367, 96] width 32 height 12
drag, startPoint x: 329, startPoint y: 95, endPoint x: 440, endPoint y: 145, distance: 122.1
click at [330, 95] on link "Cancel" at bounding box center [332, 95] width 15 height 7
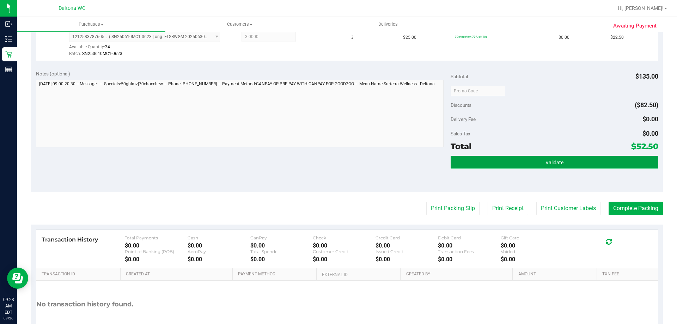
click at [585, 163] on button "Validate" at bounding box center [554, 162] width 207 height 13
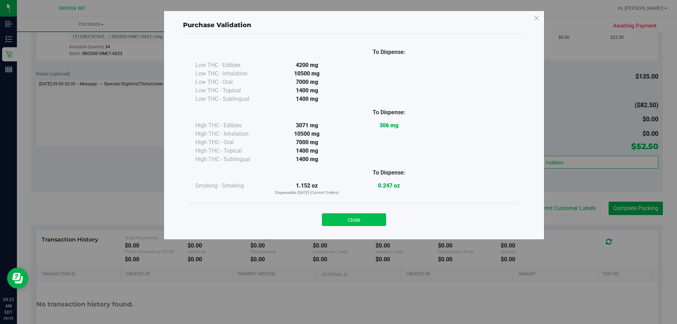
click at [361, 220] on button "Close" at bounding box center [354, 219] width 64 height 13
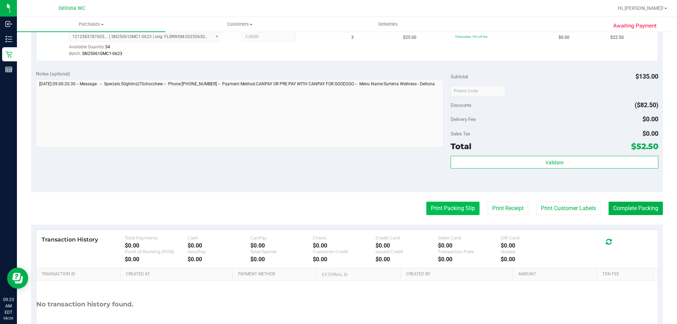
click at [432, 206] on button "Print Packing Slip" at bounding box center [452, 208] width 53 height 13
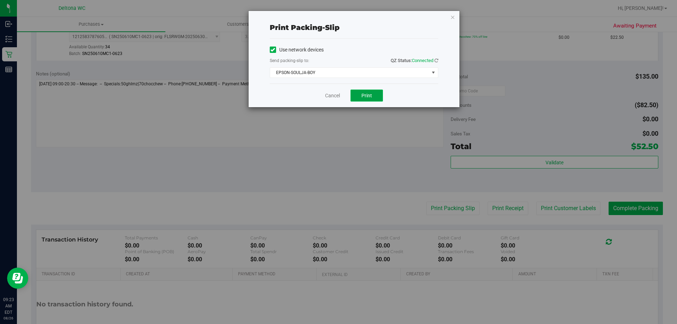
click at [377, 93] on button "Print" at bounding box center [367, 96] width 32 height 12
click at [335, 98] on link "Cancel" at bounding box center [332, 95] width 15 height 7
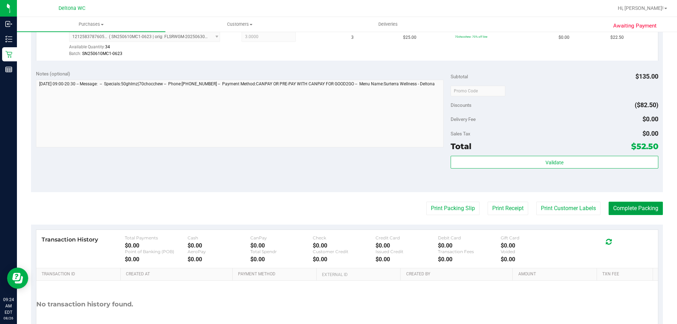
click at [645, 209] on button "Complete Packing" at bounding box center [636, 208] width 54 height 13
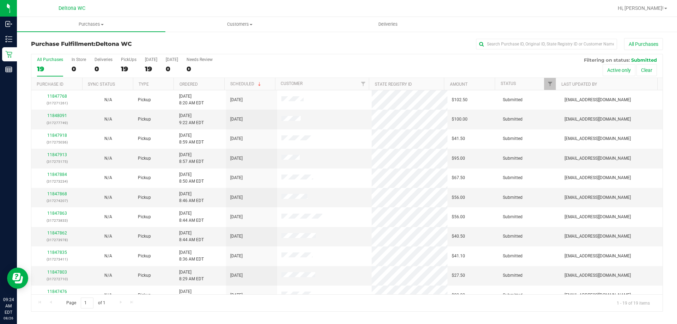
click at [208, 82] on th "Ordered" at bounding box center [198, 84] width 51 height 12
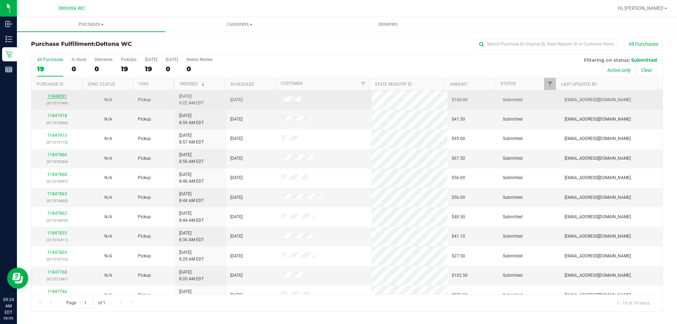
click at [60, 95] on link "11848091" at bounding box center [57, 96] width 20 height 5
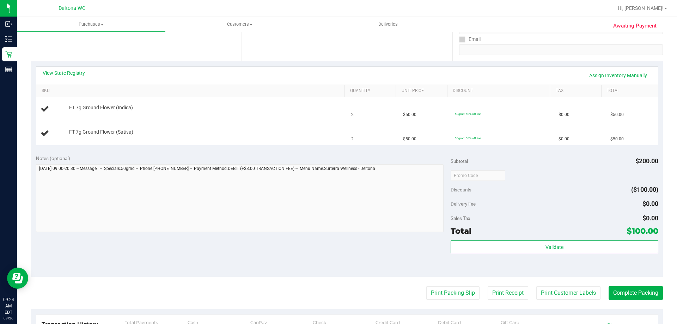
scroll to position [141, 0]
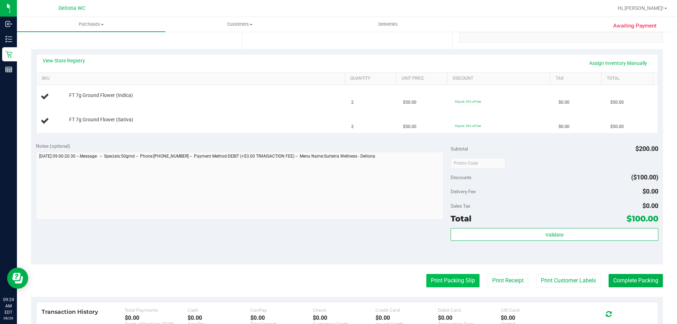
click at [456, 274] on button "Print Packing Slip" at bounding box center [452, 280] width 53 height 13
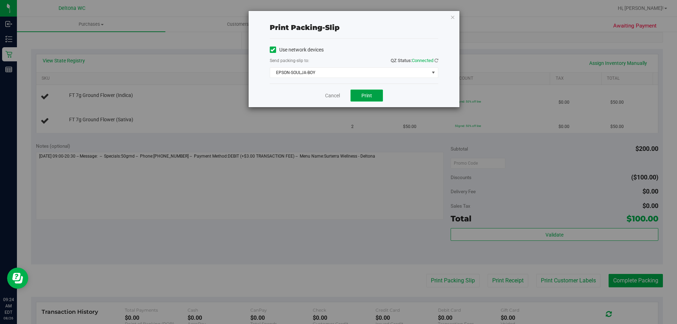
click at [378, 96] on button "Print" at bounding box center [367, 96] width 32 height 12
click at [333, 94] on link "Cancel" at bounding box center [332, 95] width 15 height 7
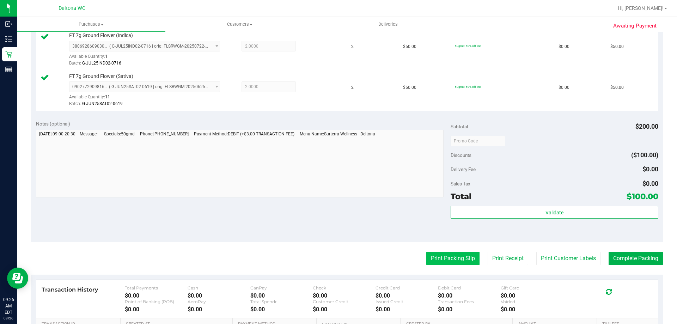
scroll to position [212, 0]
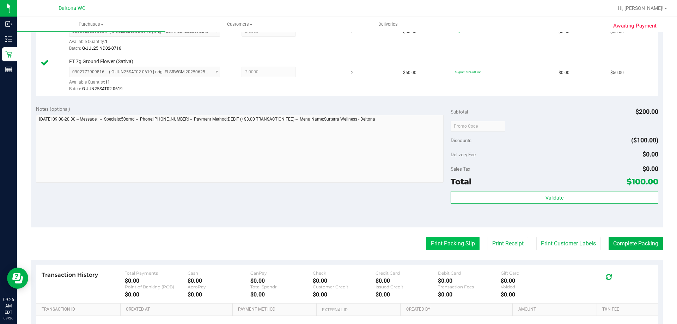
click at [426, 240] on button "Print Packing Slip" at bounding box center [452, 243] width 53 height 13
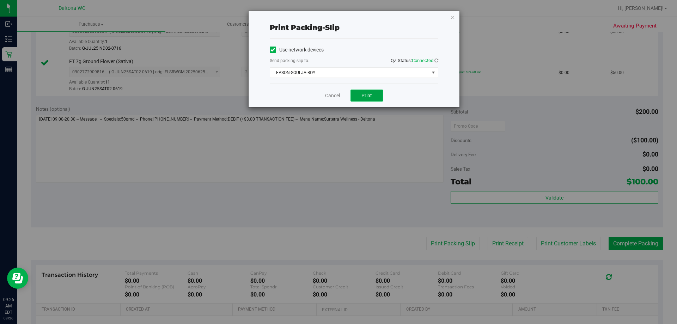
click at [371, 95] on span "Print" at bounding box center [366, 96] width 11 height 6
click at [336, 93] on link "Cancel" at bounding box center [332, 95] width 15 height 7
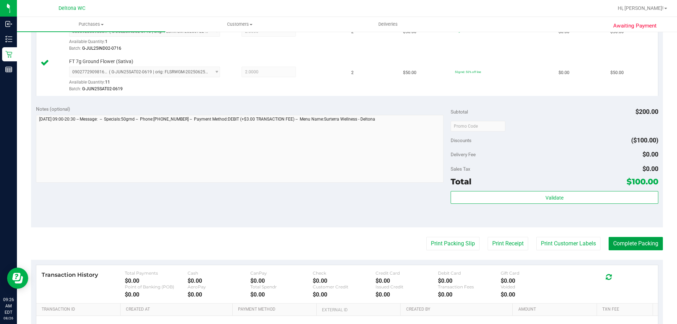
click at [635, 245] on button "Complete Packing" at bounding box center [636, 243] width 54 height 13
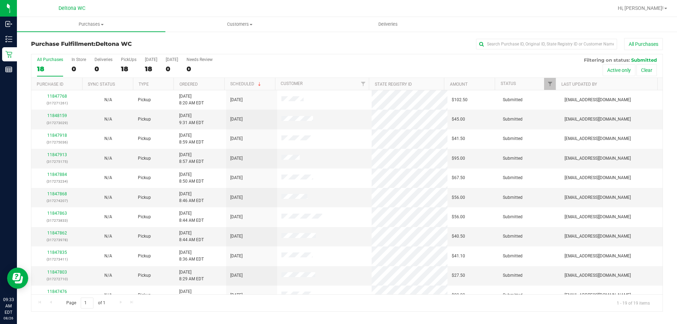
click at [211, 83] on th "Ordered" at bounding box center [198, 84] width 51 height 12
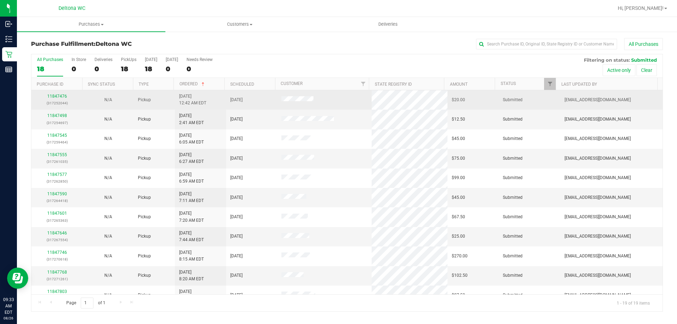
click at [63, 93] on div "11847476 (317252044)" at bounding box center [57, 99] width 43 height 13
click at [62, 99] on div "11847476 (317252044)" at bounding box center [57, 99] width 43 height 13
click at [62, 96] on link "11847476" at bounding box center [57, 96] width 20 height 5
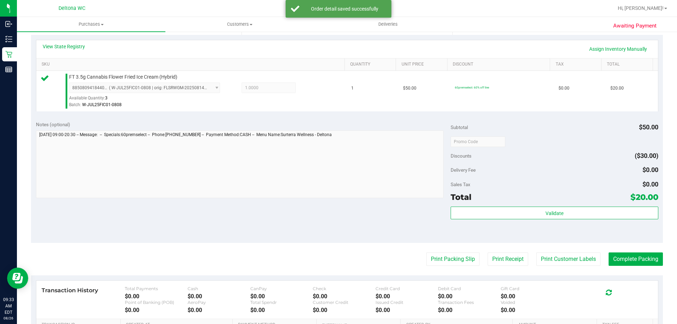
scroll to position [252, 0]
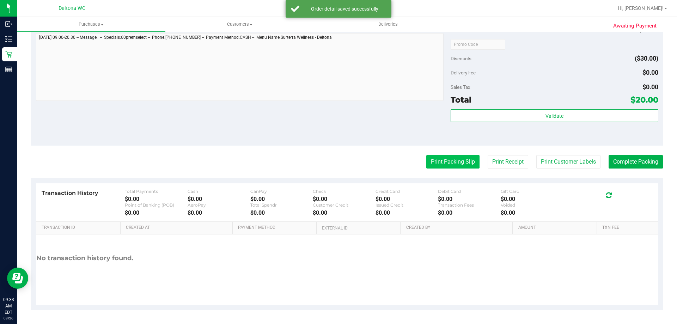
click at [439, 159] on button "Print Packing Slip" at bounding box center [452, 161] width 53 height 13
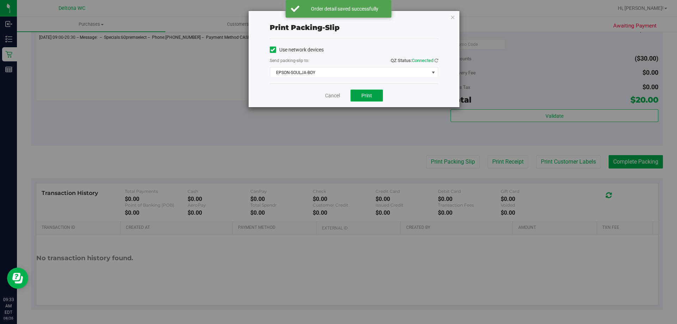
click at [379, 99] on button "Print" at bounding box center [367, 96] width 32 height 12
click at [455, 17] on div "Print packing-slip Use network devices Send packing-slip to: QZ Status: Connect…" at bounding box center [354, 59] width 211 height 96
click at [453, 17] on icon "button" at bounding box center [452, 17] width 5 height 8
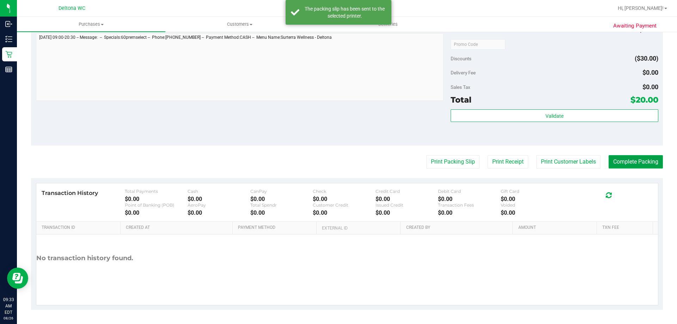
click at [622, 163] on button "Complete Packing" at bounding box center [636, 161] width 54 height 13
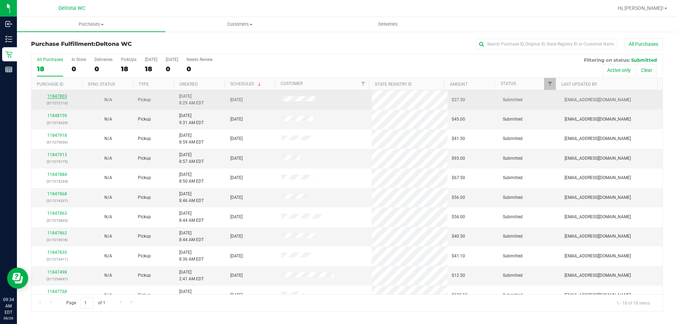
click at [56, 98] on link "11847803" at bounding box center [57, 96] width 20 height 5
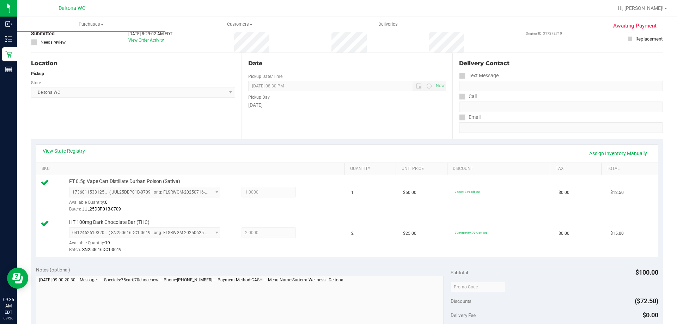
scroll to position [176, 0]
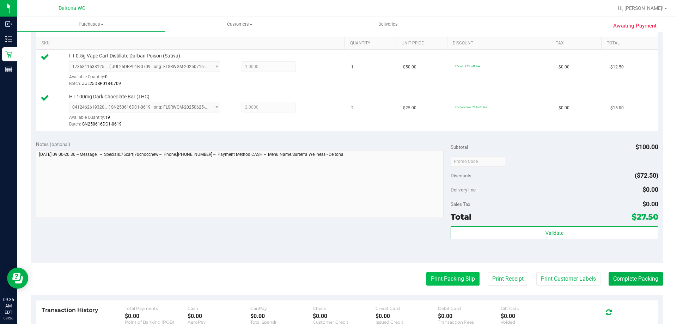
click at [441, 276] on button "Print Packing Slip" at bounding box center [452, 278] width 53 height 13
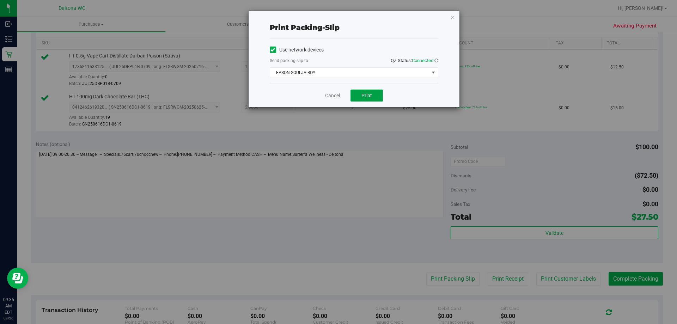
click at [376, 99] on button "Print" at bounding box center [367, 96] width 32 height 12
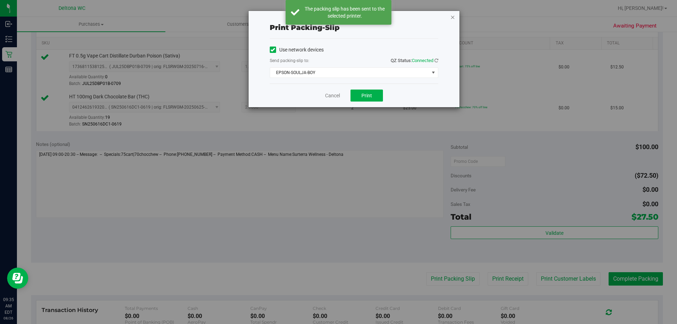
click at [453, 19] on icon "button" at bounding box center [452, 17] width 5 height 8
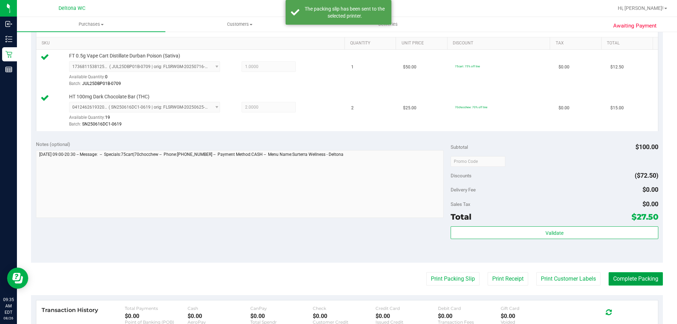
click at [631, 281] on button "Complete Packing" at bounding box center [636, 278] width 54 height 13
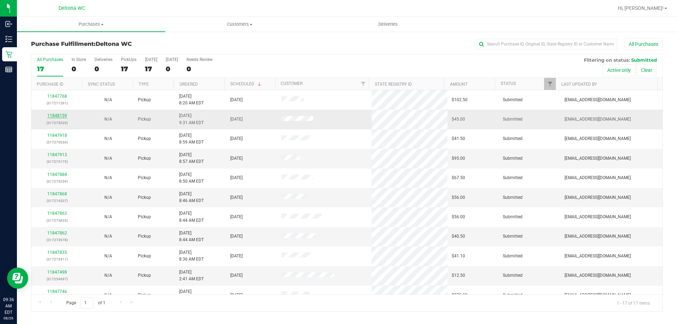
click at [58, 115] on link "11848159" at bounding box center [57, 115] width 20 height 5
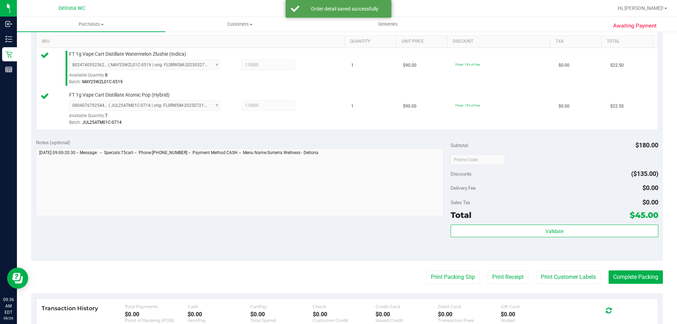
scroll to position [212, 0]
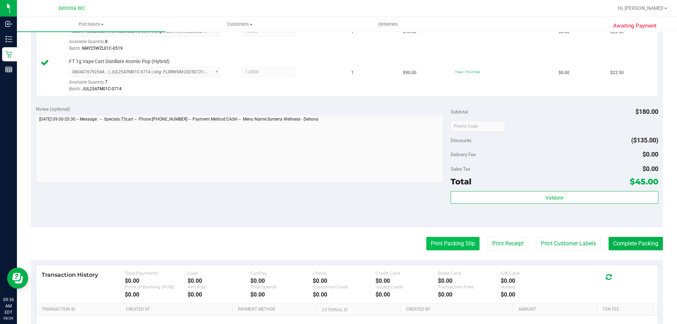
click at [447, 244] on button "Print Packing Slip" at bounding box center [452, 243] width 53 height 13
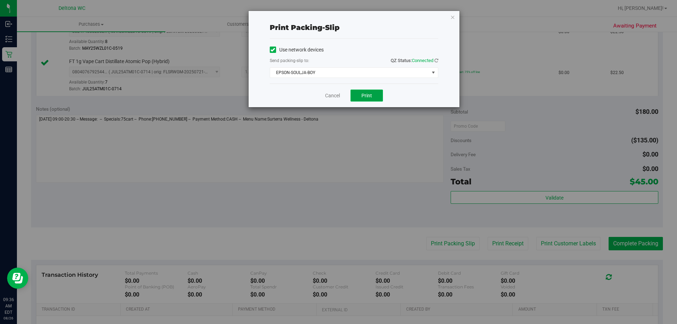
click at [365, 99] on button "Print" at bounding box center [367, 96] width 32 height 12
click at [322, 89] on div "Cancel Print" at bounding box center [354, 96] width 169 height 24
click at [334, 97] on link "Cancel" at bounding box center [332, 95] width 15 height 7
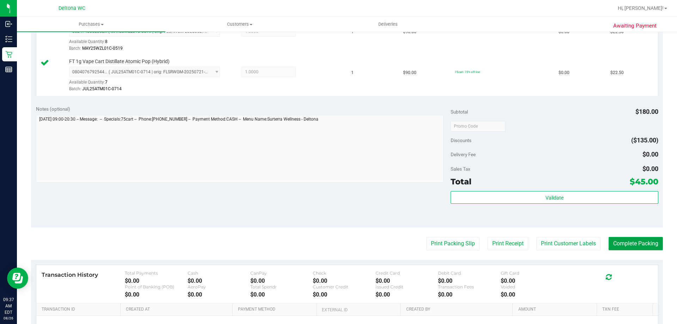
click at [627, 249] on button "Complete Packing" at bounding box center [636, 243] width 54 height 13
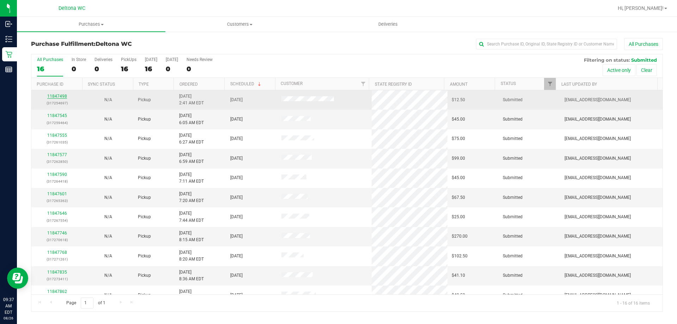
click at [59, 95] on link "11847498" at bounding box center [57, 96] width 20 height 5
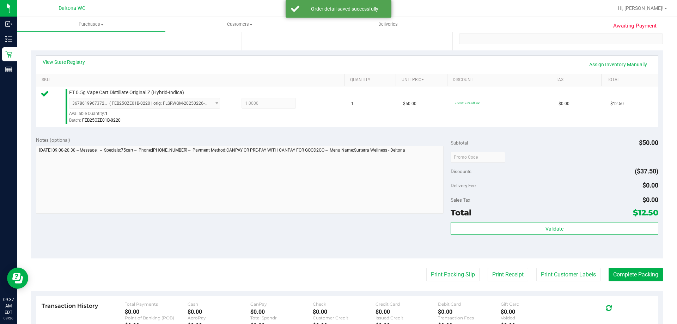
scroll to position [141, 0]
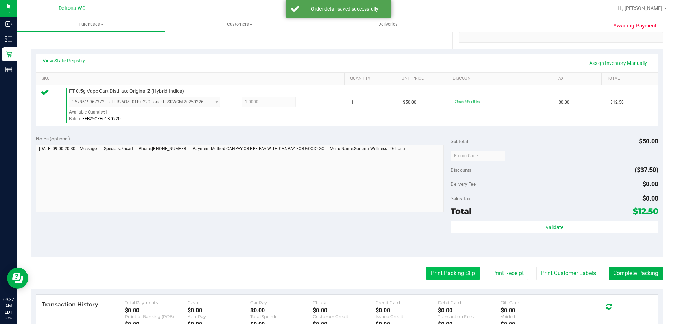
click at [465, 274] on button "Print Packing Slip" at bounding box center [452, 273] width 53 height 13
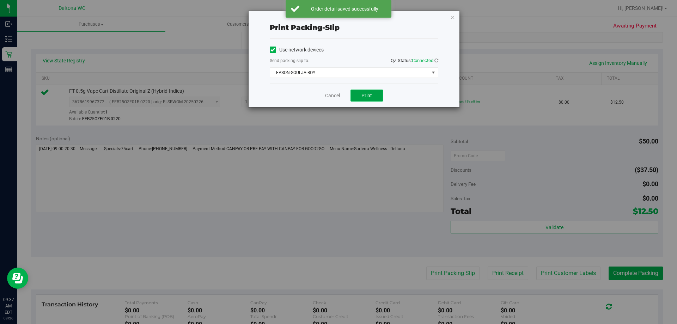
click at [368, 98] on button "Print" at bounding box center [367, 96] width 32 height 12
click at [332, 96] on link "Cancel" at bounding box center [332, 95] width 15 height 7
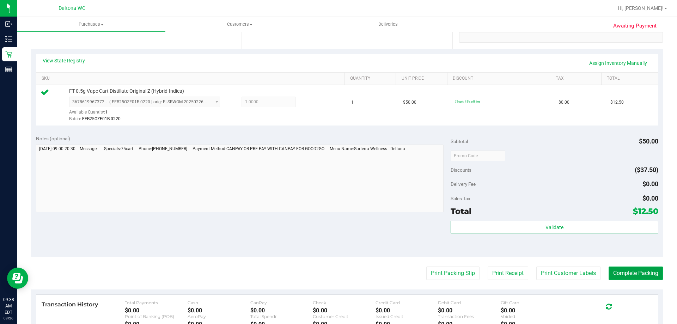
click at [637, 269] on button "Complete Packing" at bounding box center [636, 273] width 54 height 13
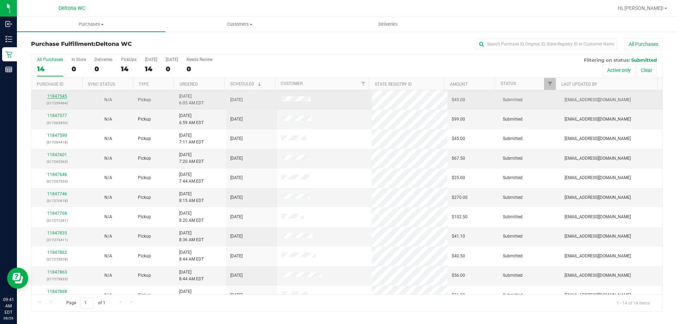
click at [52, 98] on link "11847545" at bounding box center [57, 96] width 20 height 5
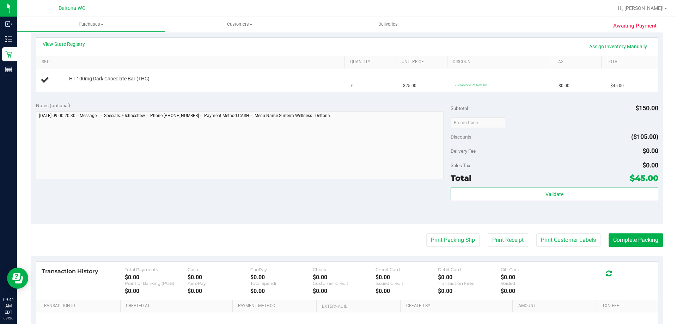
scroll to position [212, 0]
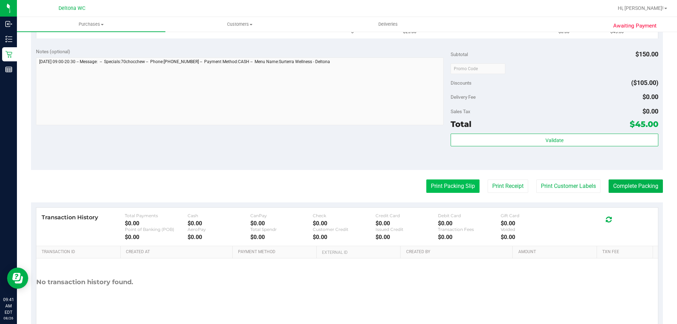
click at [449, 188] on button "Print Packing Slip" at bounding box center [452, 185] width 53 height 13
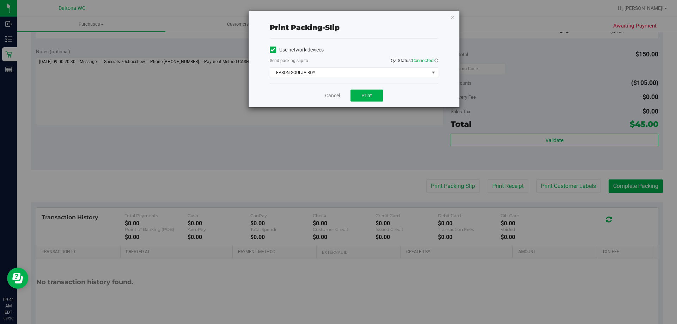
click at [456, 16] on div "Print packing-slip Use network devices Send packing-slip to: QZ Status: Connect…" at bounding box center [354, 59] width 211 height 96
click at [451, 17] on div "Print packing-slip Use network devices Send packing-slip to: QZ Status: Connect…" at bounding box center [354, 59] width 211 height 96
click at [453, 17] on icon "button" at bounding box center [452, 17] width 5 height 8
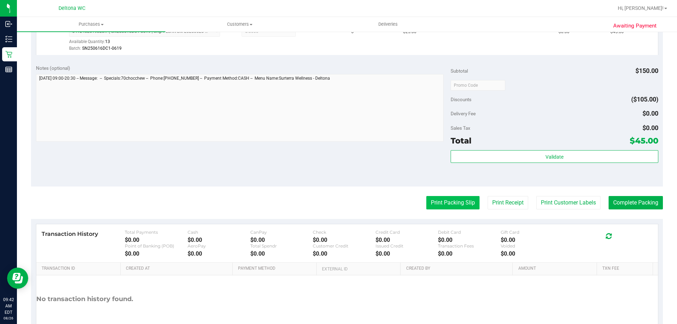
click at [442, 204] on button "Print Packing Slip" at bounding box center [452, 202] width 53 height 13
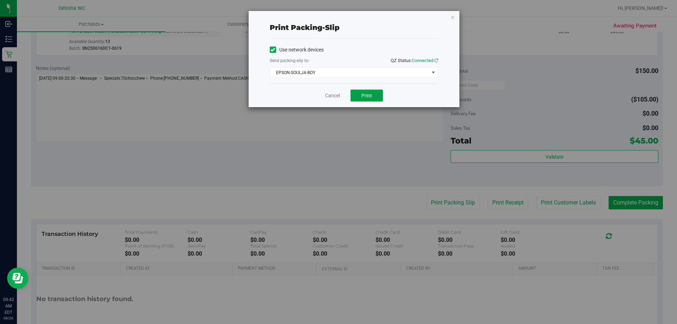
click at [356, 97] on button "Print" at bounding box center [367, 96] width 32 height 12
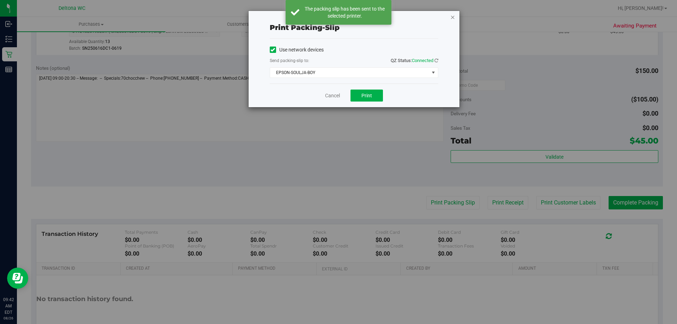
click at [450, 16] on icon "button" at bounding box center [452, 17] width 5 height 8
